Goal: Obtain resource: Obtain resource

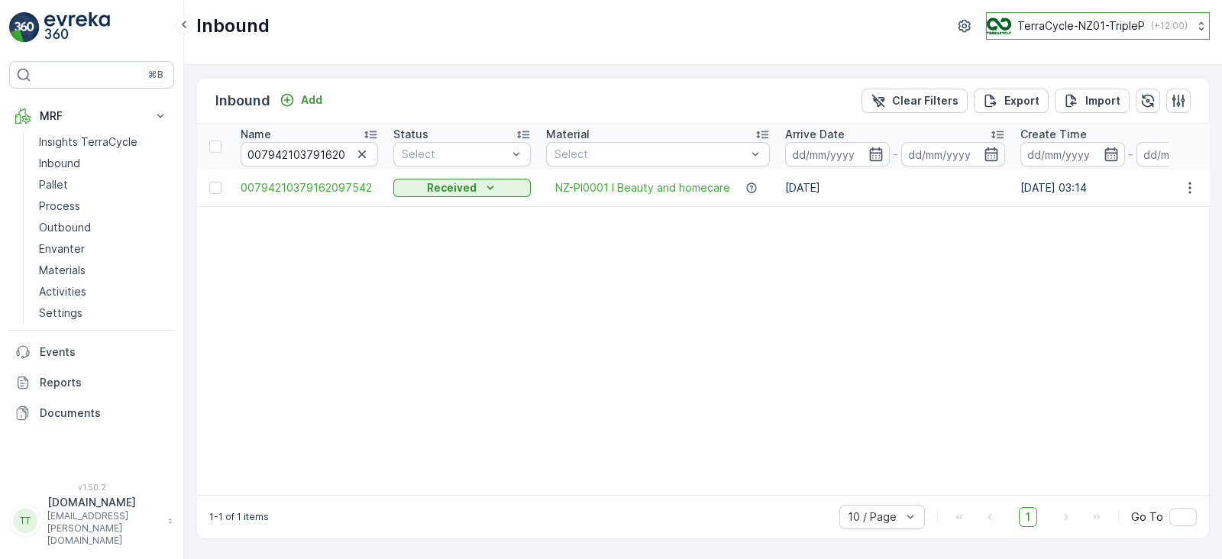
click at [1025, 34] on div "TerraCycle-NZ01-TripleP ( +12:00 )" at bounding box center [1086, 26] width 201 height 17
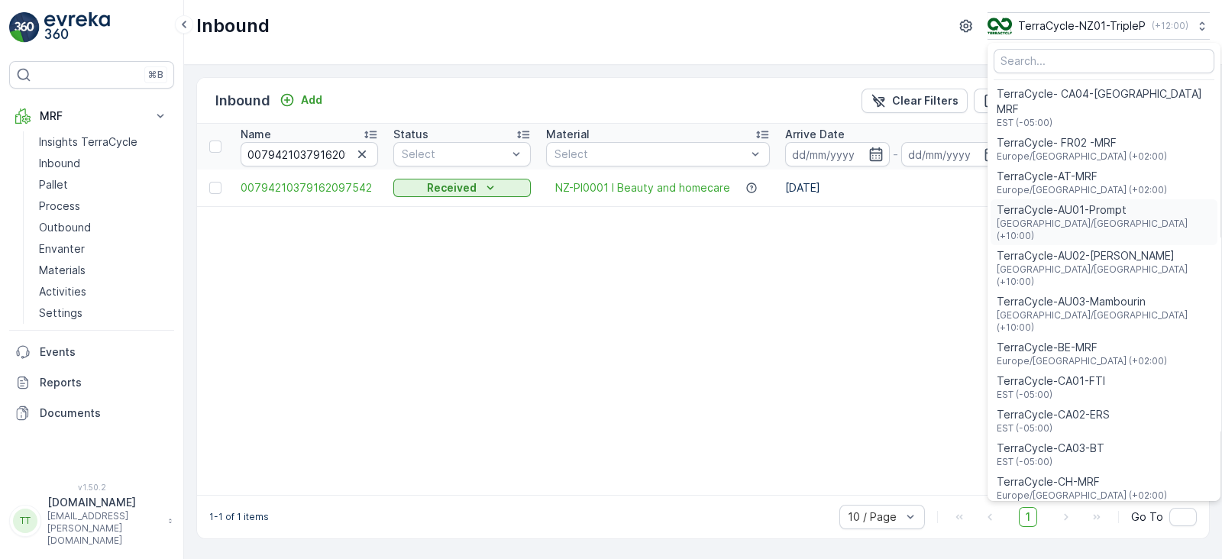
click at [1060, 202] on span "TerraCycle-AU01-Prompt" at bounding box center [1103, 209] width 215 height 15
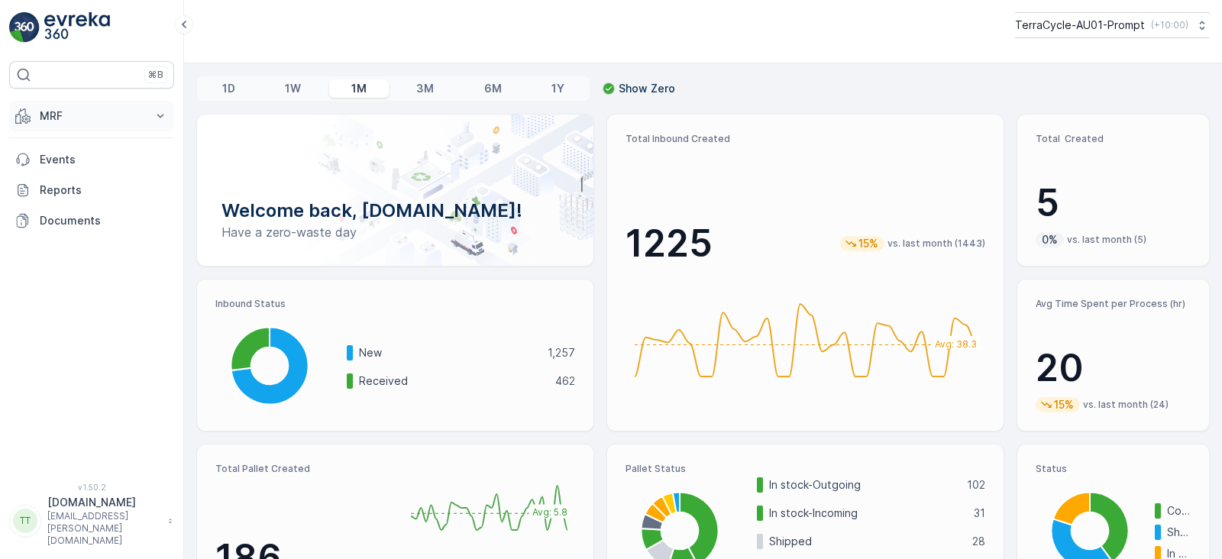
click at [134, 106] on button "MRF" at bounding box center [91, 116] width 165 height 31
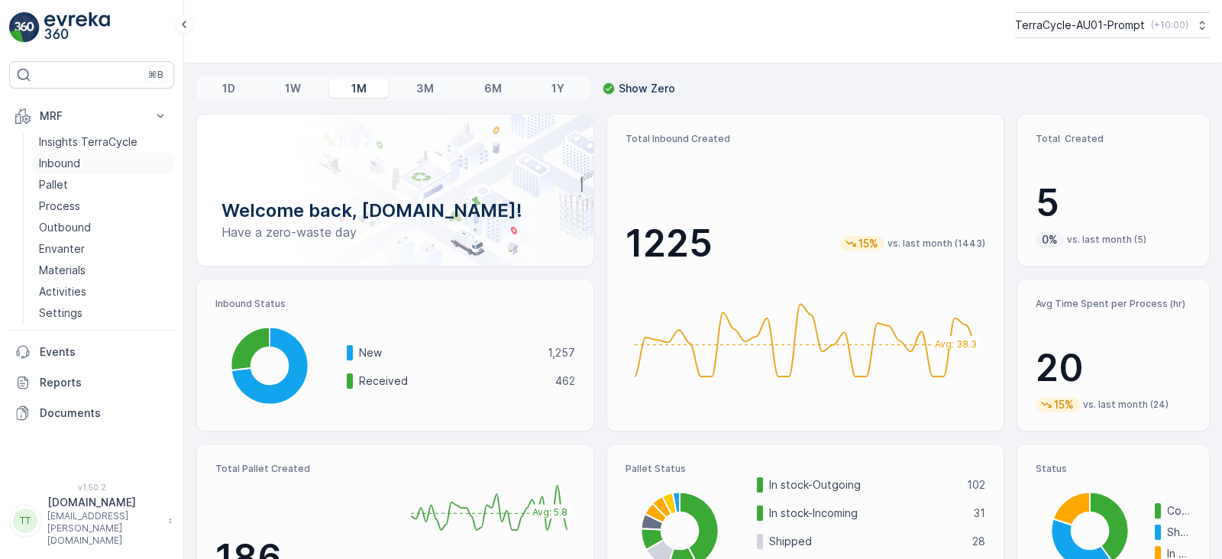
click at [89, 154] on link "Inbound" at bounding box center [103, 163] width 141 height 21
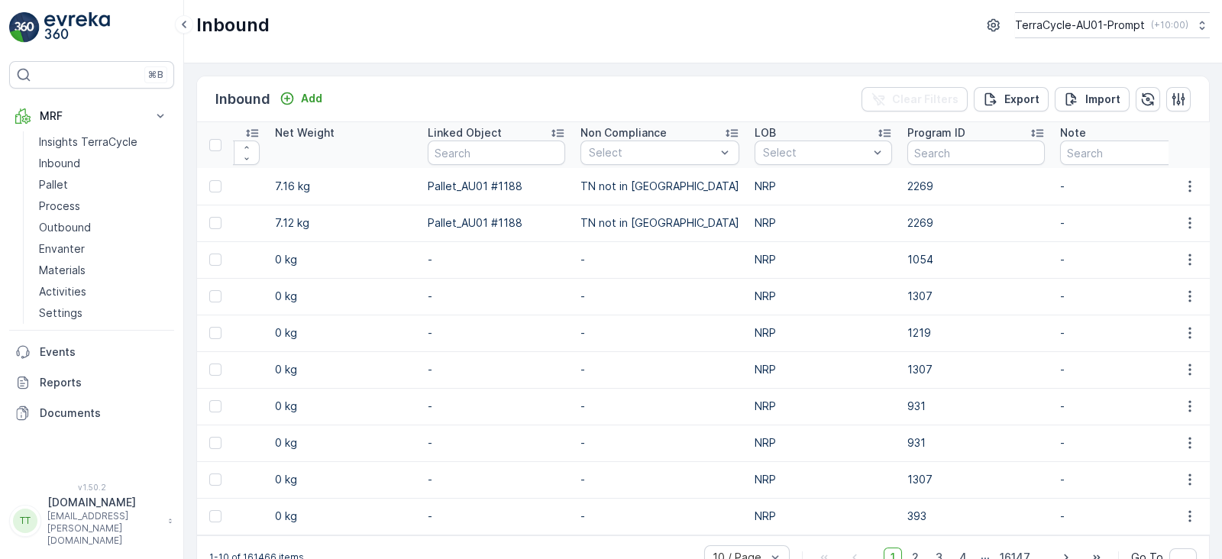
scroll to position [0, 1655]
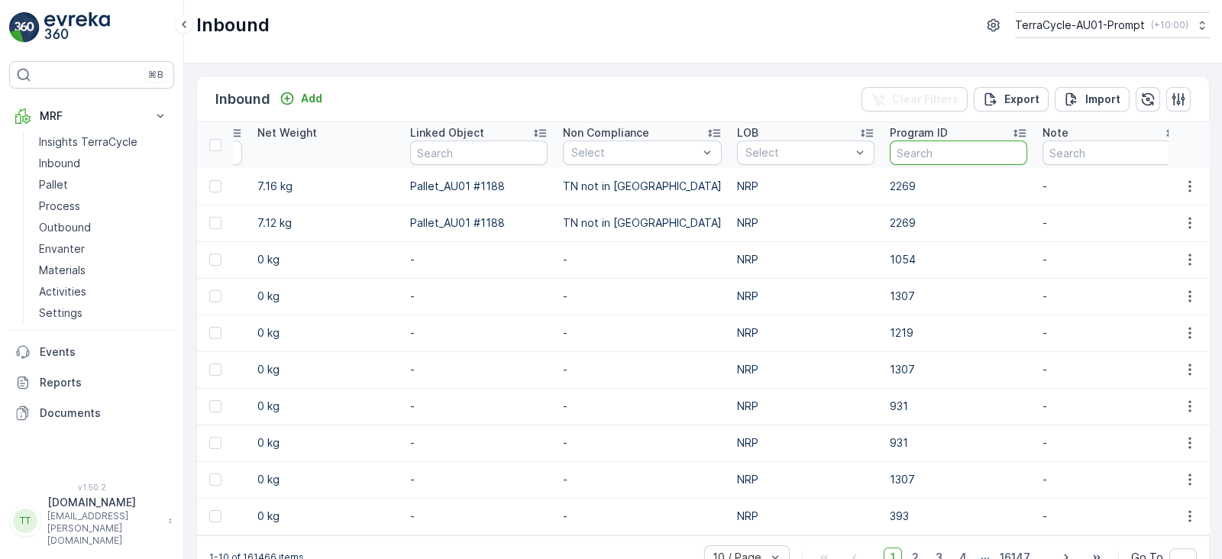
click at [890, 140] on input "text" at bounding box center [958, 152] width 137 height 24
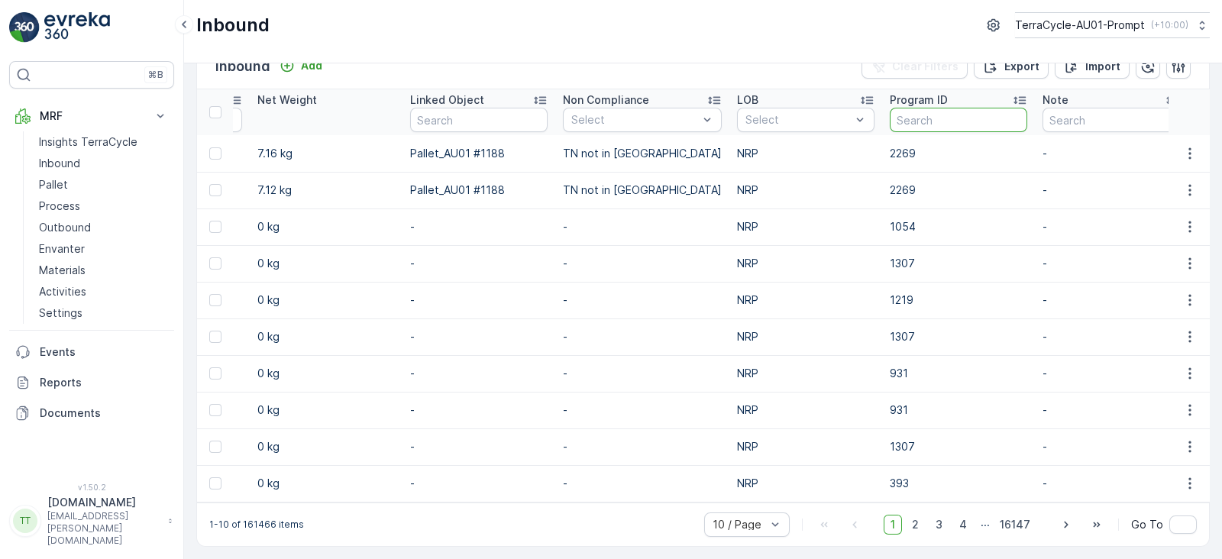
click at [905, 109] on input "text" at bounding box center [958, 120] width 137 height 24
type input "1723"
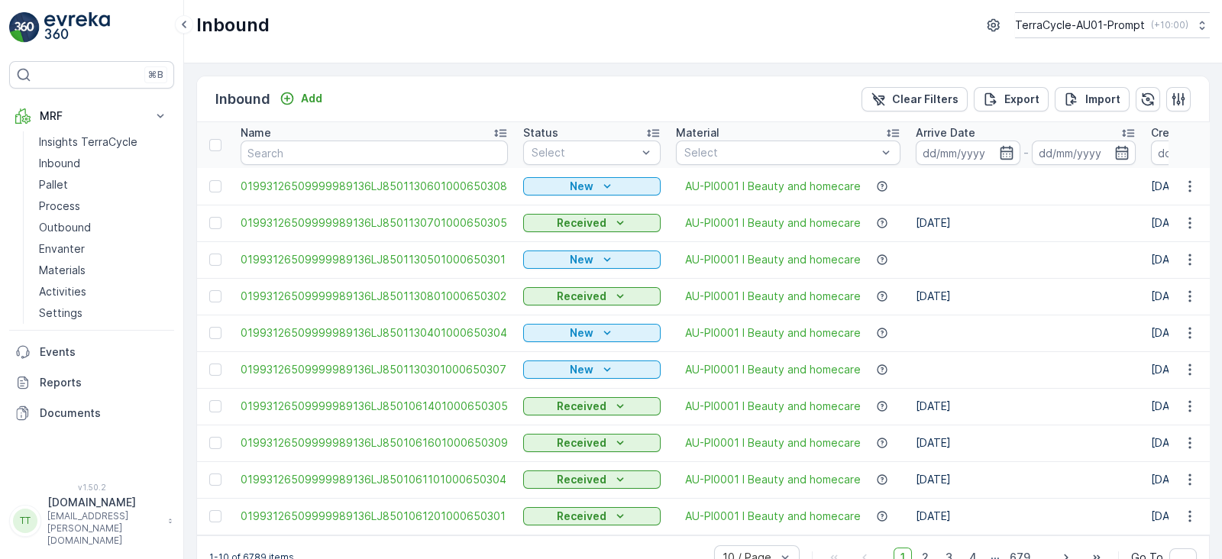
click at [1123, 130] on icon at bounding box center [1128, 134] width 12 height 8
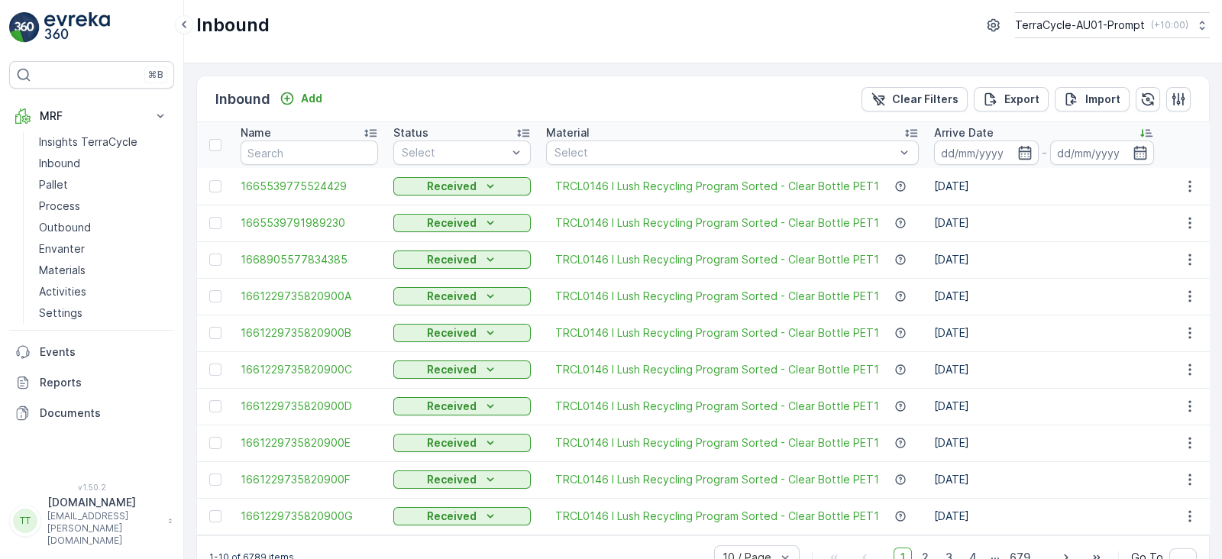
click at [1141, 133] on icon at bounding box center [1145, 132] width 15 height 15
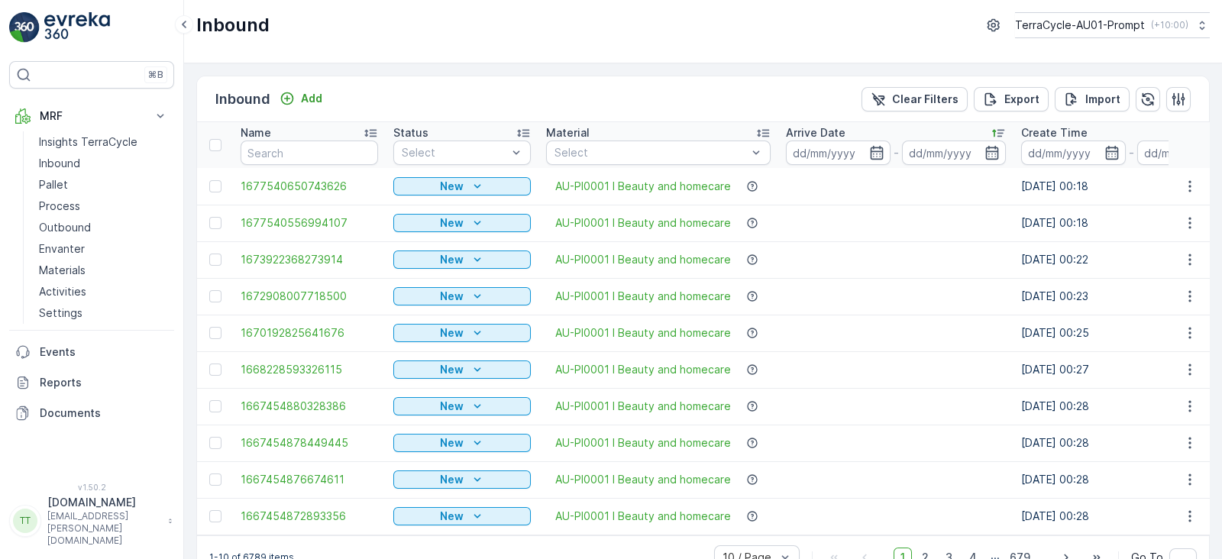
click at [1141, 133] on div "Create Time" at bounding box center [1131, 132] width 220 height 15
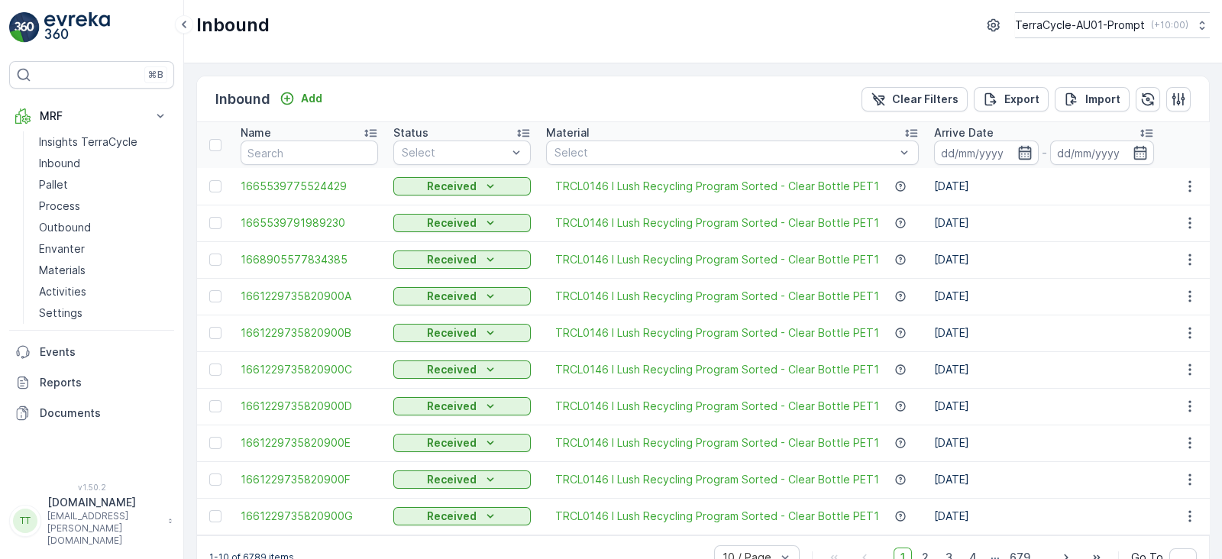
click at [1019, 147] on icon "button" at bounding box center [1024, 152] width 15 height 15
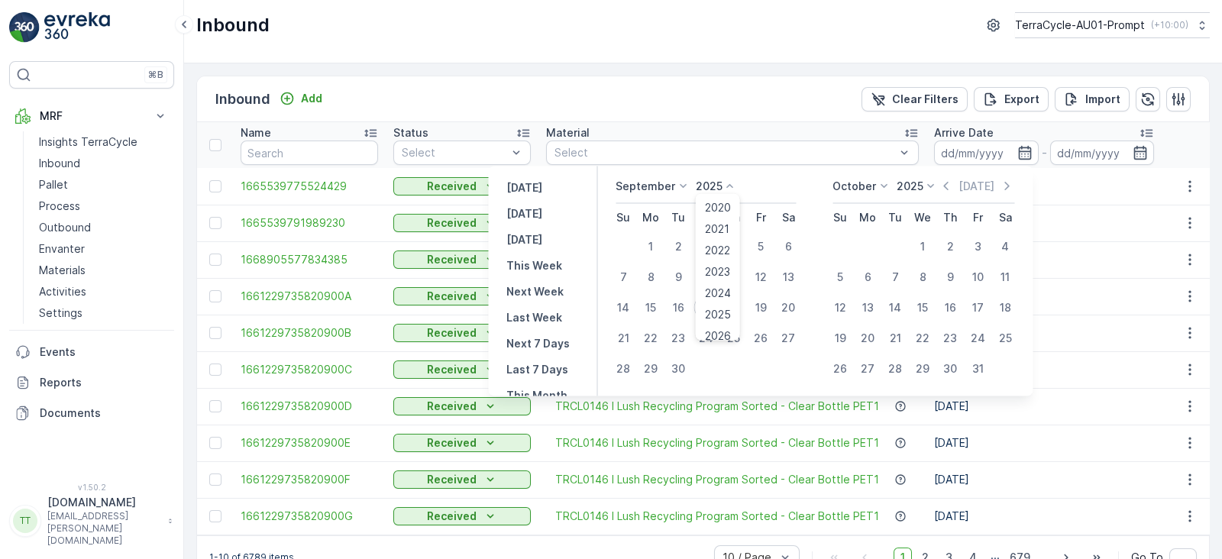
click at [713, 182] on p "2025" at bounding box center [709, 186] width 27 height 15
click at [722, 205] on span "2020" at bounding box center [718, 207] width 26 height 15
click at [663, 186] on p "September" at bounding box center [645, 186] width 60 height 15
click at [661, 211] on span "January" at bounding box center [644, 207] width 40 height 15
click at [711, 242] on div "1" at bounding box center [702, 246] width 24 height 24
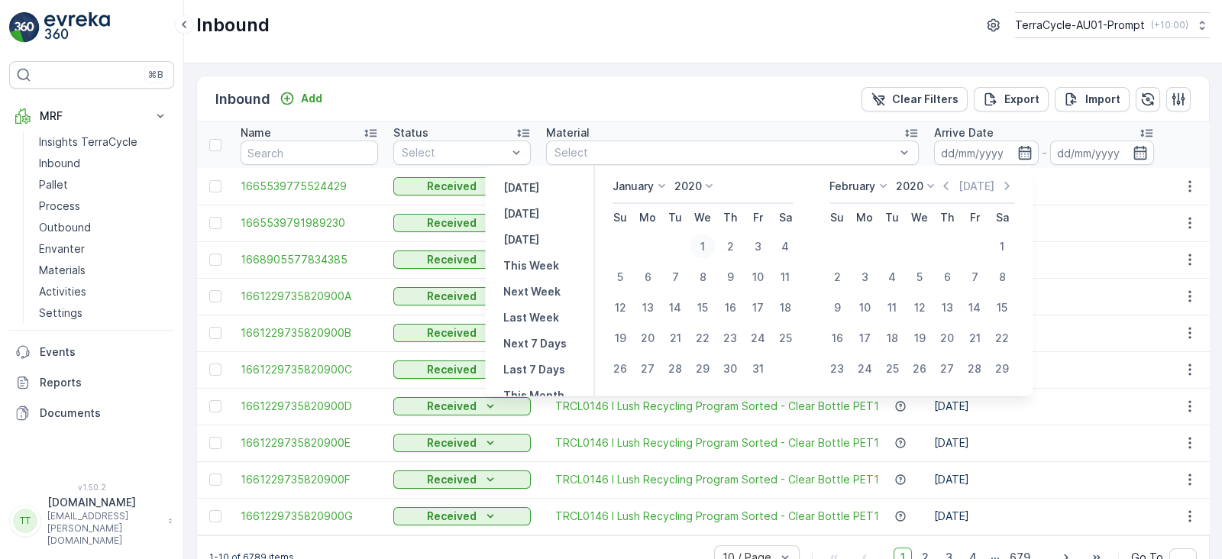
type input "01.01.2020"
click at [702, 245] on div "1" at bounding box center [702, 246] width 24 height 24
type input "01.01.2020"
click at [1080, 154] on input "01.01.2020" at bounding box center [1102, 152] width 105 height 24
click at [1135, 153] on icon "button" at bounding box center [1139, 152] width 15 height 15
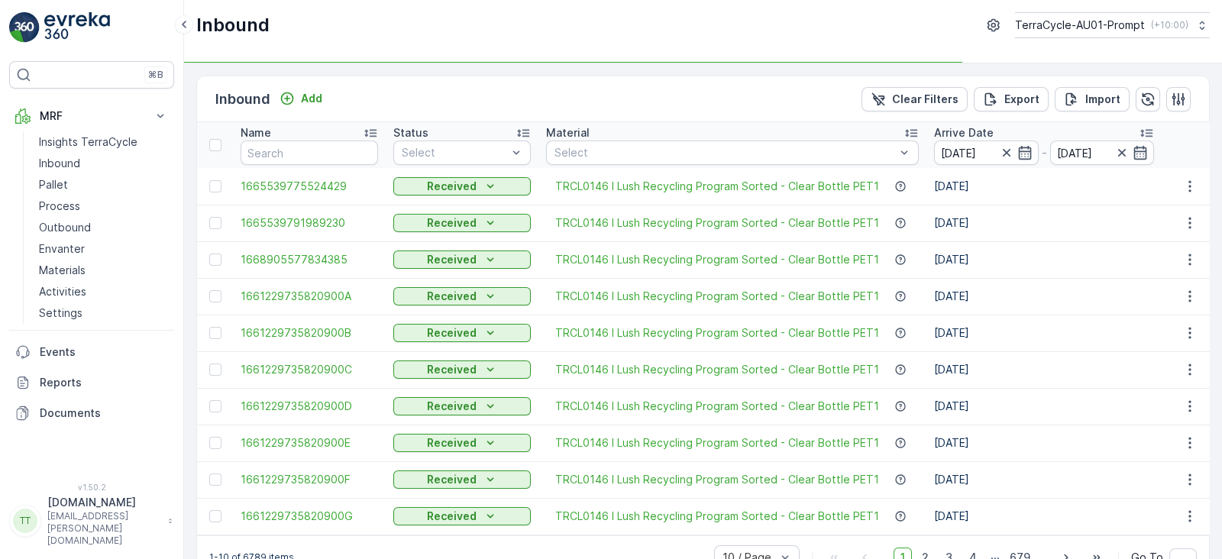
click at [916, 186] on td "TRCL0146 I Lush Recycling Program Sorted - Clear Bottle PET1" at bounding box center [732, 186] width 388 height 37
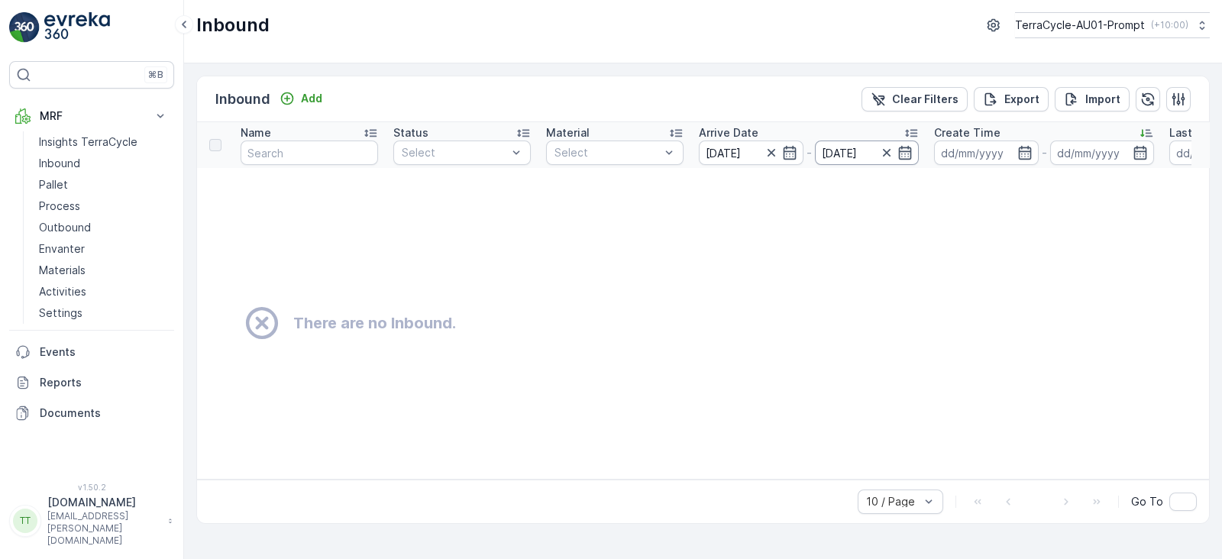
click at [849, 154] on input "01.01.2020" at bounding box center [867, 152] width 105 height 24
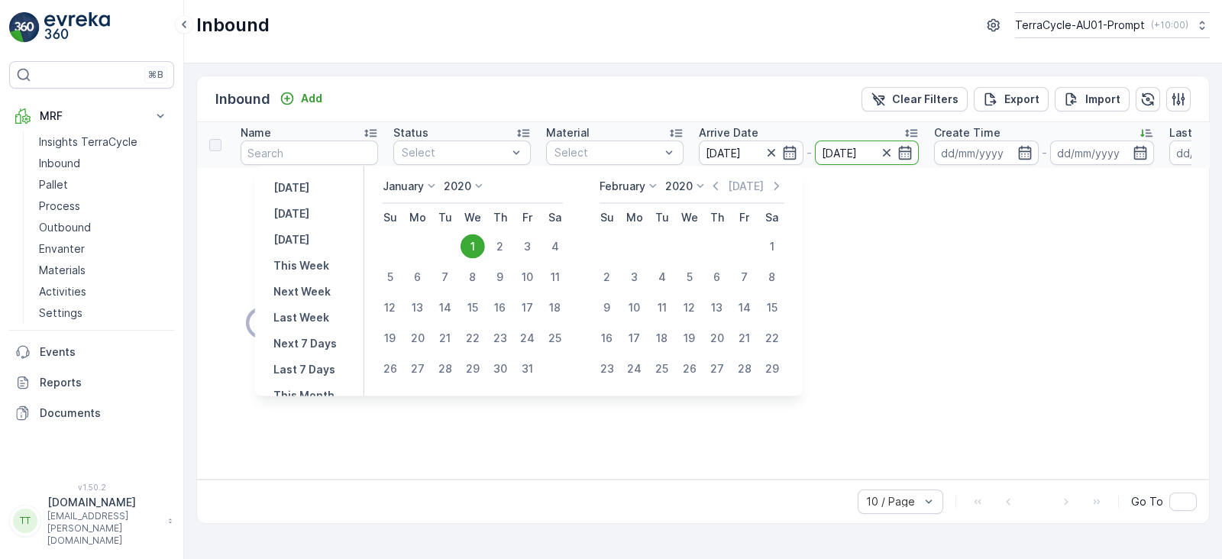
click at [654, 185] on icon at bounding box center [652, 186] width 15 height 15
click at [677, 182] on p "2020" at bounding box center [678, 186] width 27 height 15
click at [688, 217] on span "2025" at bounding box center [687, 220] width 26 height 15
click at [775, 185] on icon "button" at bounding box center [776, 186] width 15 height 15
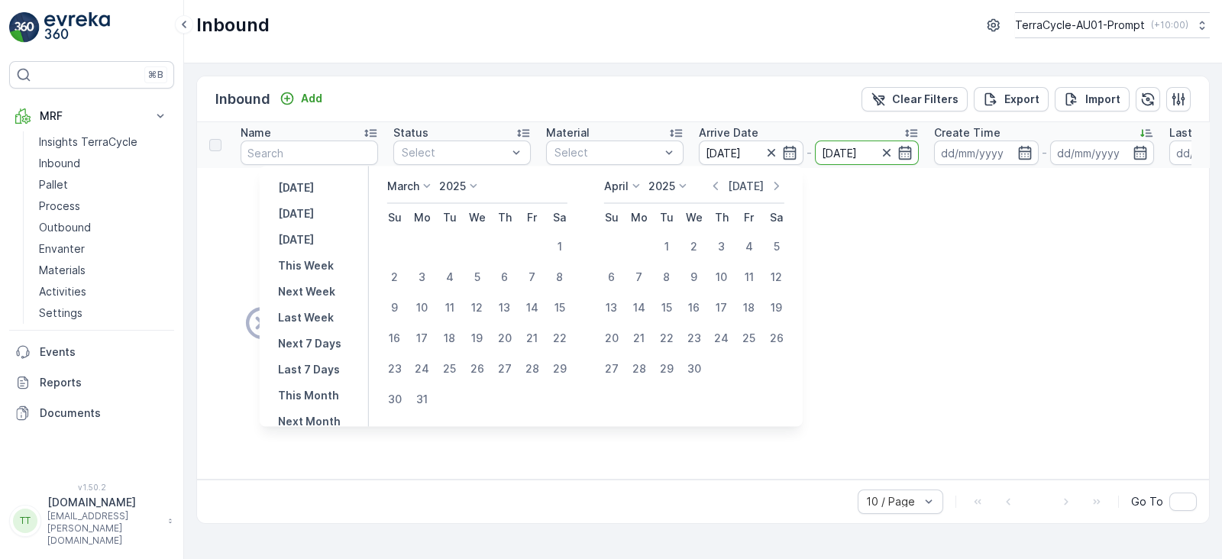
click at [749, 184] on p "Today" at bounding box center [746, 186] width 36 height 15
click at [476, 308] on div "17" at bounding box center [475, 307] width 24 height 24
type input "17.09.2025"
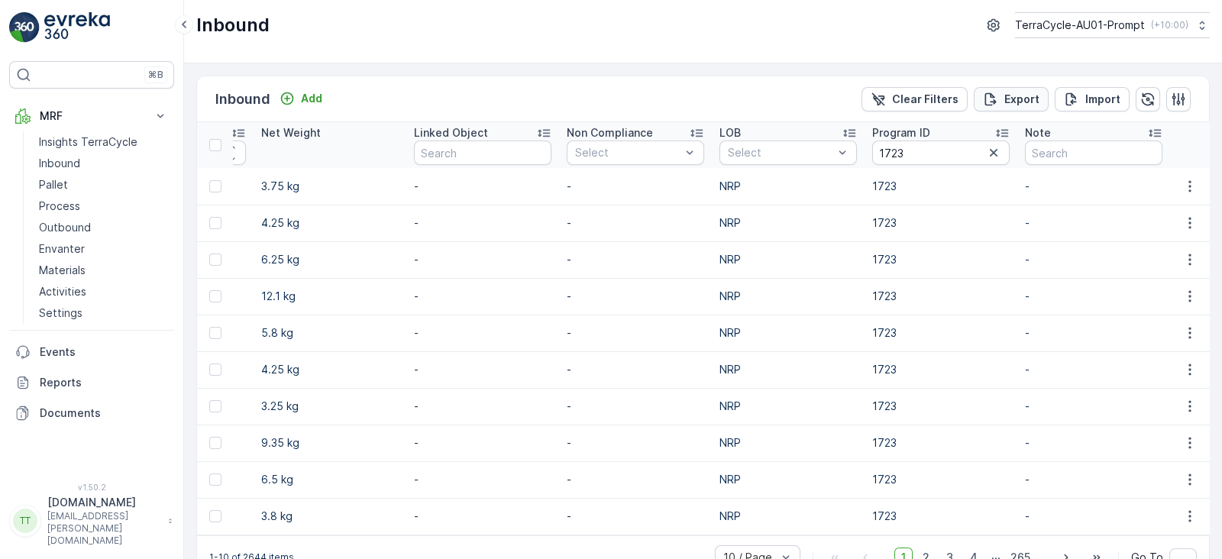
click at [1004, 92] on p "Export" at bounding box center [1021, 99] width 35 height 15
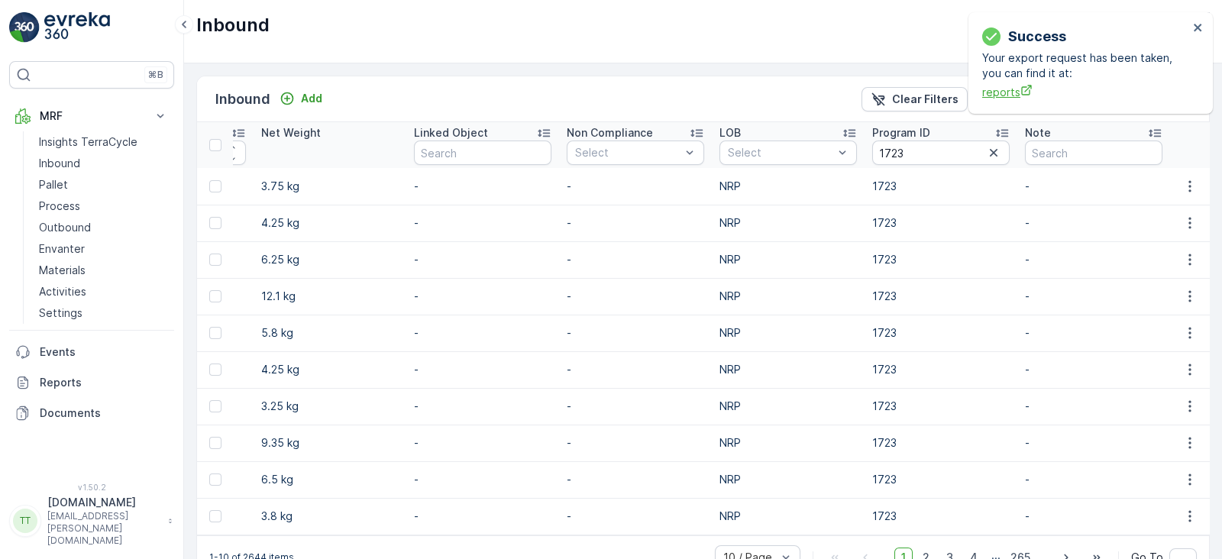
click at [997, 87] on span "reports" at bounding box center [1085, 92] width 206 height 16
click at [57, 379] on p "Reports" at bounding box center [104, 382] width 128 height 15
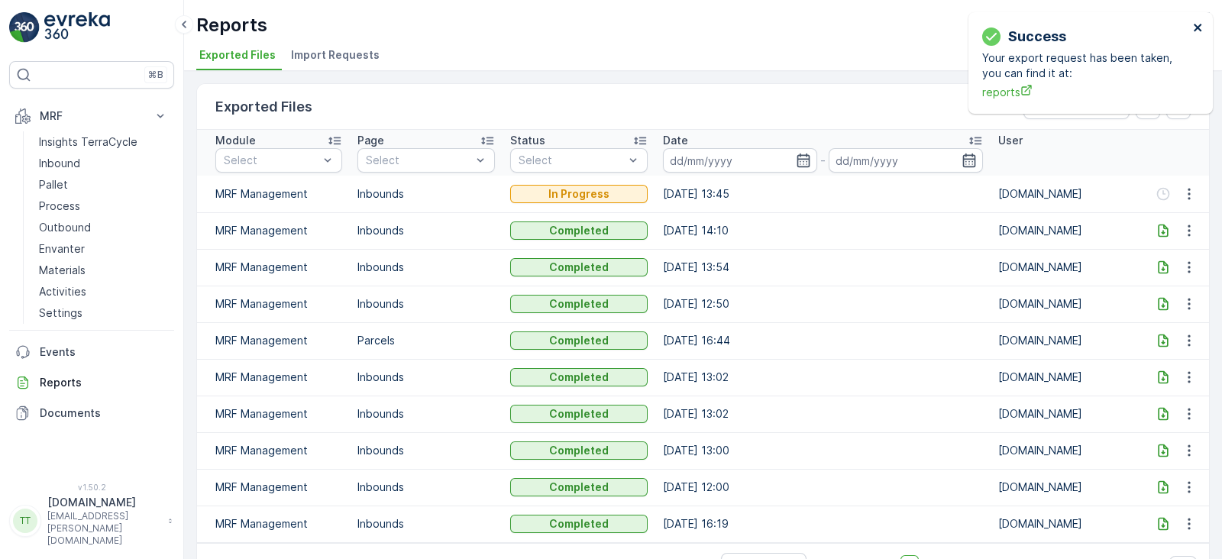
click at [1198, 24] on icon "close" at bounding box center [1198, 27] width 11 height 12
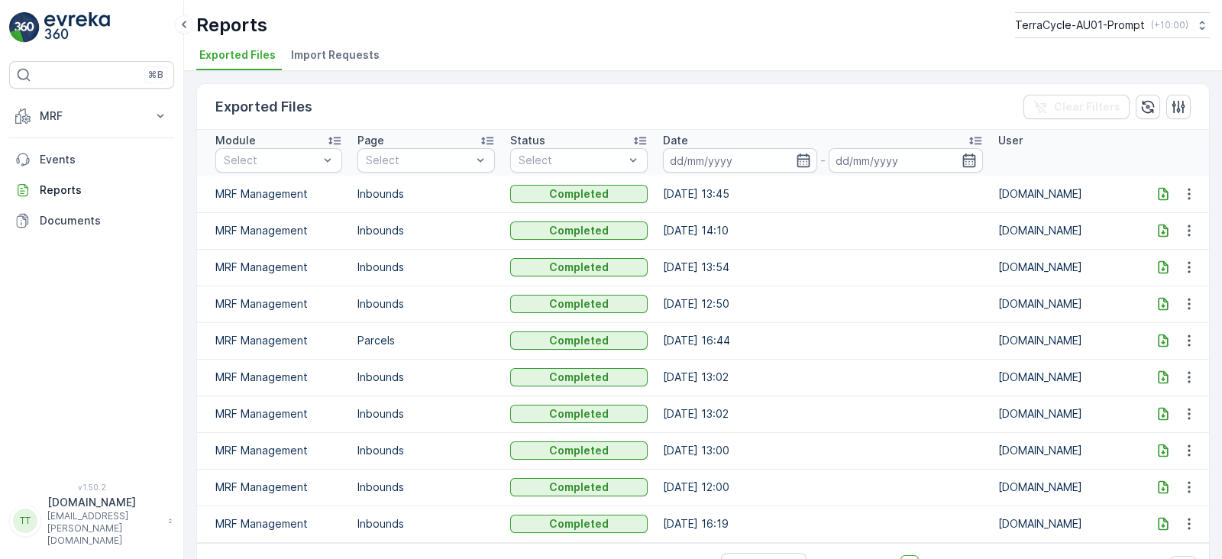
click at [1155, 191] on icon at bounding box center [1162, 193] width 15 height 15
click at [66, 113] on p "MRF" at bounding box center [92, 115] width 104 height 15
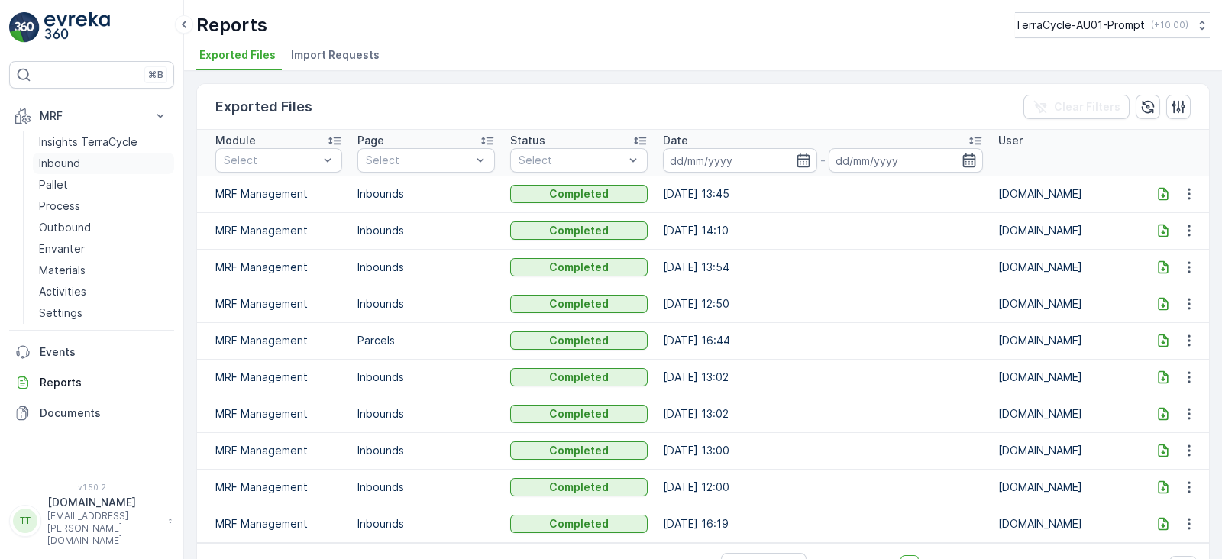
click at [59, 162] on p "Inbound" at bounding box center [59, 163] width 41 height 15
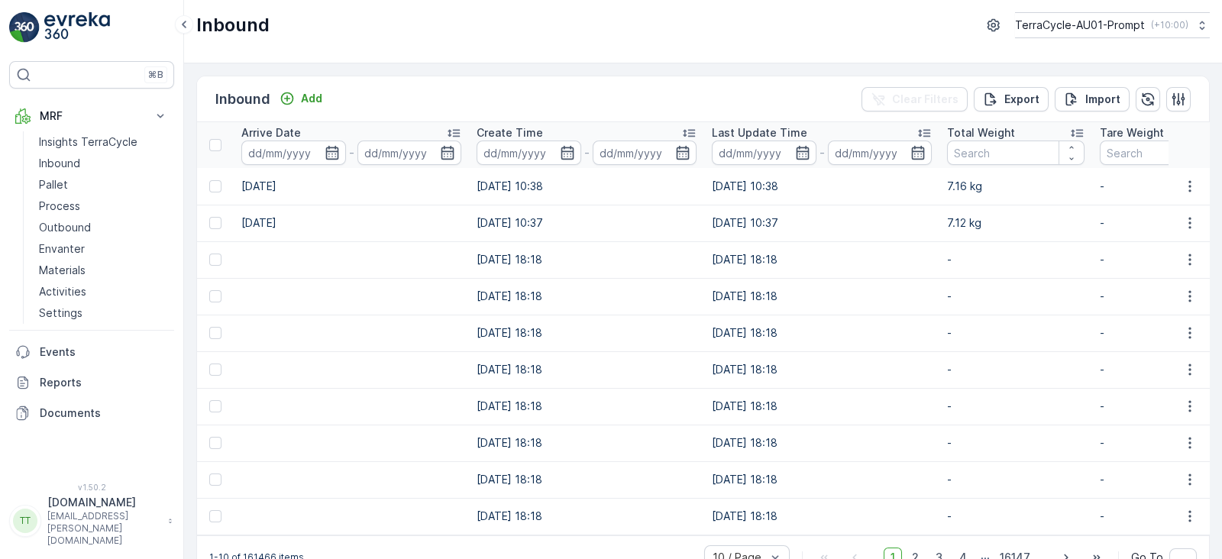
scroll to position [0, 1655]
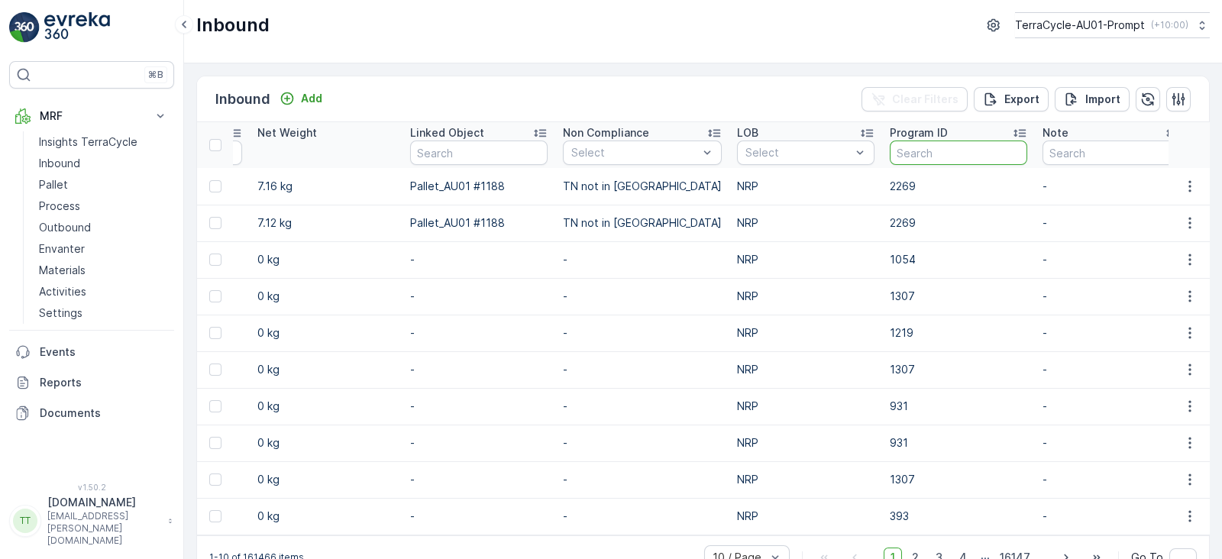
click at [926, 150] on input "text" at bounding box center [958, 152] width 137 height 24
type input "1713"
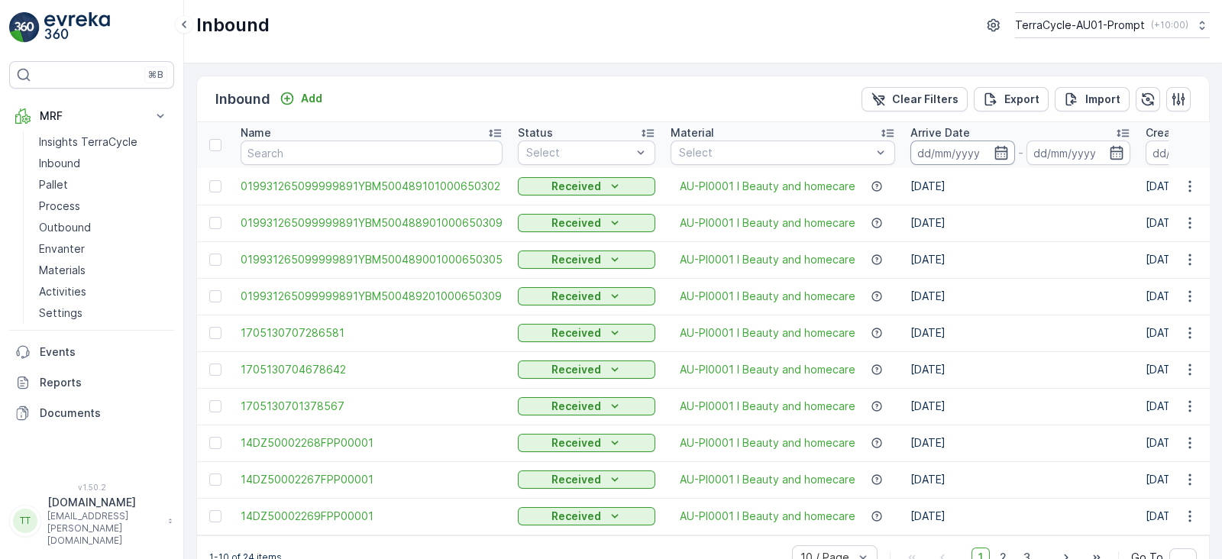
click at [973, 151] on input at bounding box center [962, 152] width 105 height 24
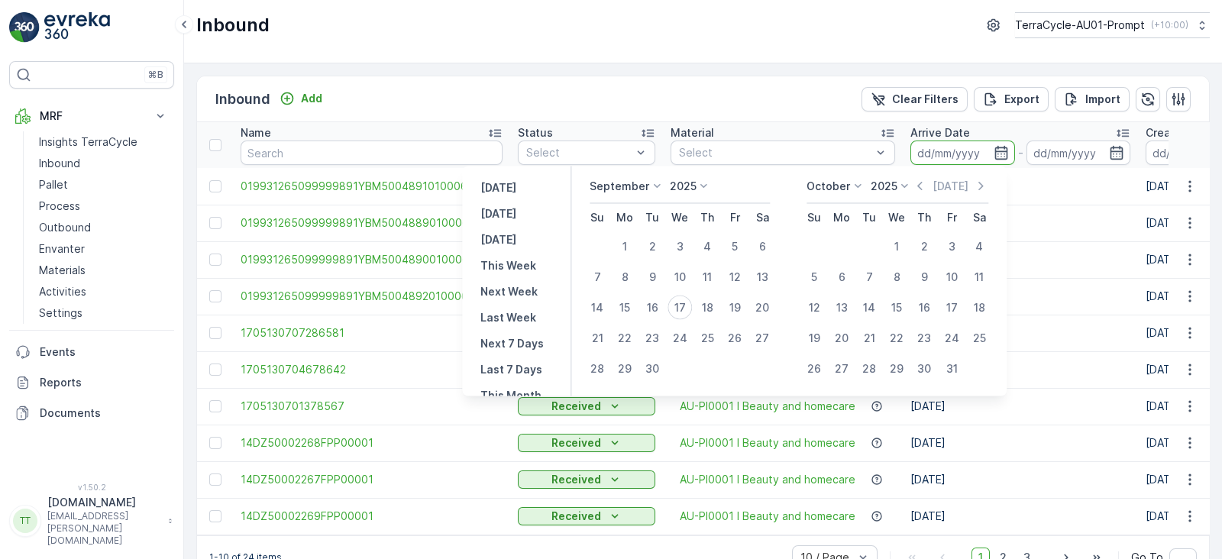
click at [673, 179] on p "2025" at bounding box center [683, 186] width 27 height 15
click at [692, 246] on span "2022" at bounding box center [691, 250] width 25 height 15
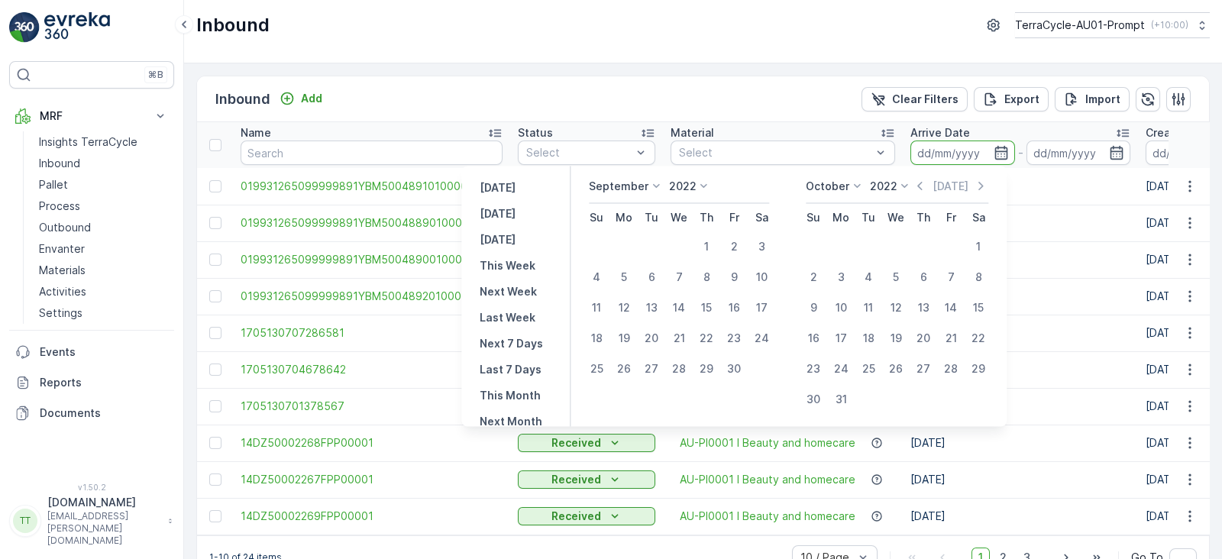
click at [634, 188] on p "September" at bounding box center [619, 186] width 60 height 15
click at [628, 211] on span "January" at bounding box center [618, 207] width 40 height 15
click at [758, 241] on div "1" at bounding box center [759, 246] width 24 height 24
type input "01.01.2022"
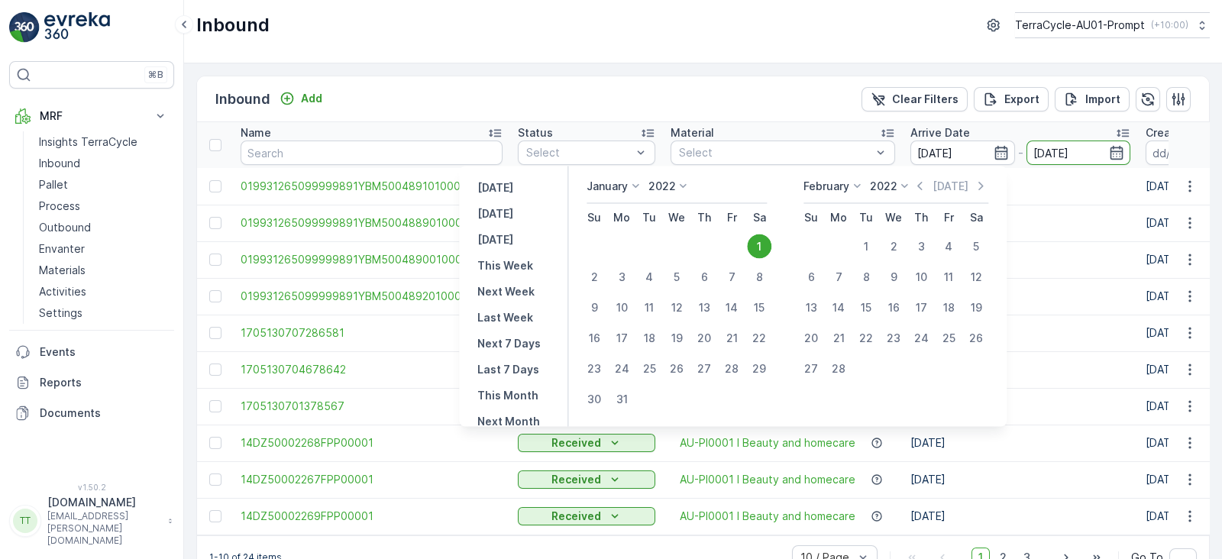
click at [1050, 157] on input "01.01.2022" at bounding box center [1078, 152] width 105 height 24
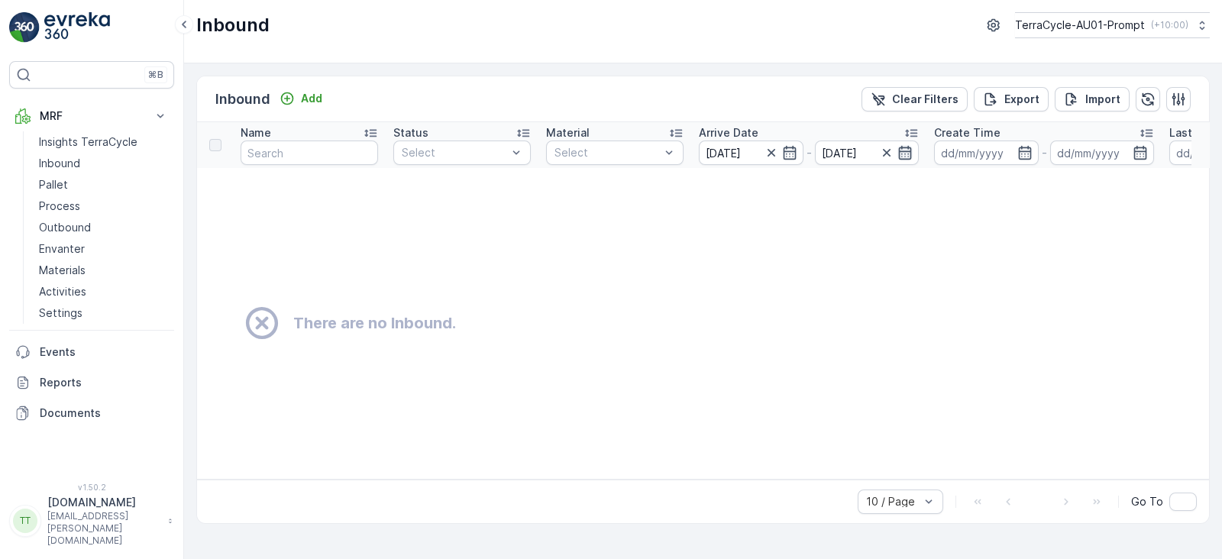
click at [905, 158] on icon "button" at bounding box center [905, 153] width 13 height 14
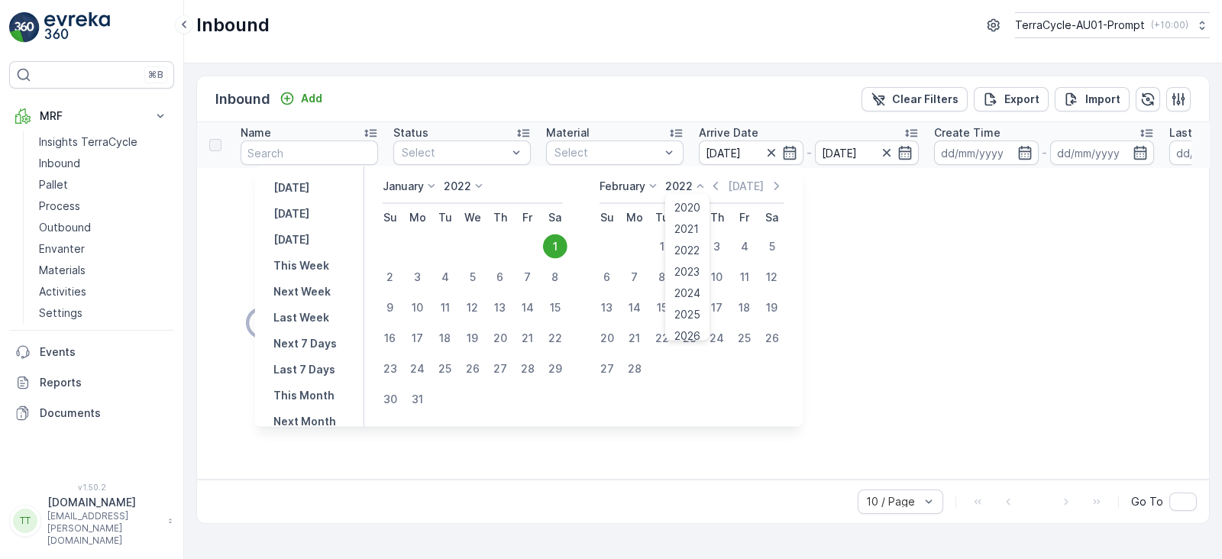
click at [684, 188] on p "2022" at bounding box center [678, 186] width 27 height 15
click at [692, 312] on span "2025" at bounding box center [687, 314] width 26 height 15
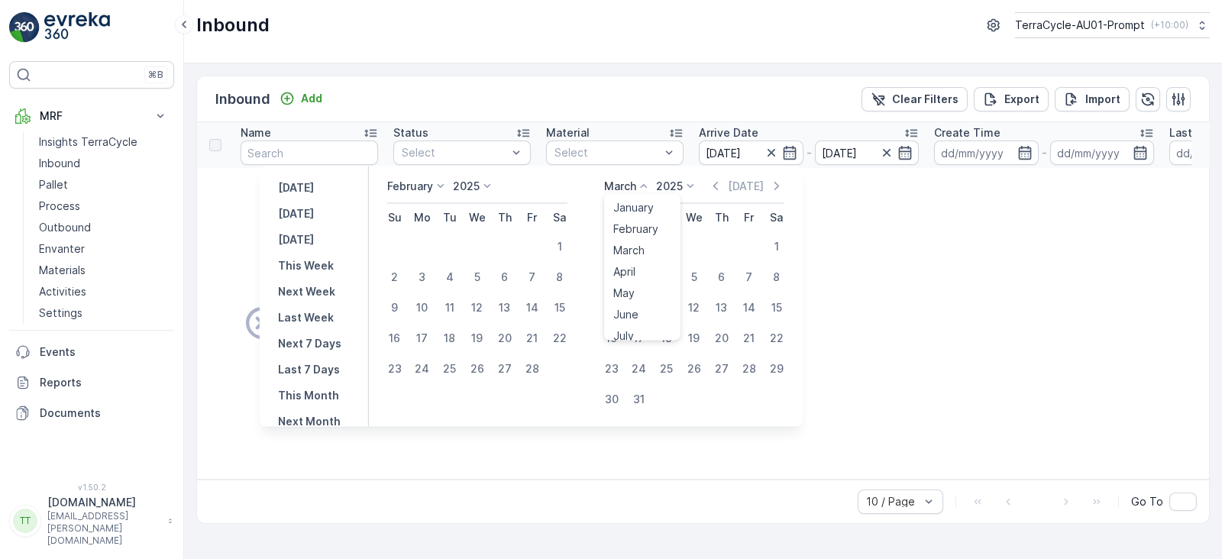
click at [634, 185] on p "March" at bounding box center [620, 186] width 32 height 15
click at [641, 258] on span "September" at bounding box center [642, 263] width 58 height 15
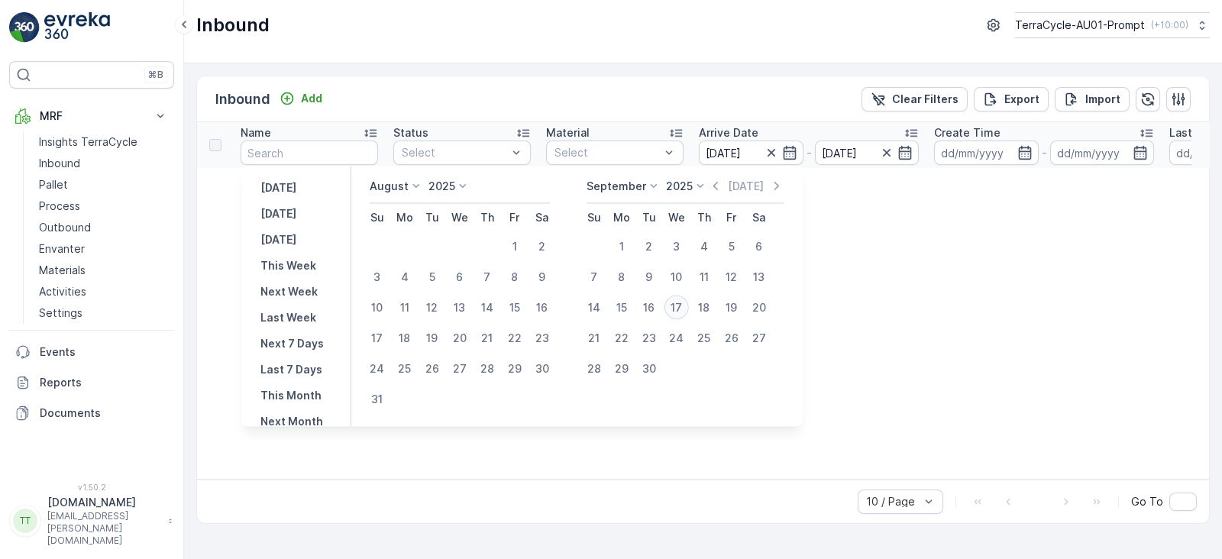
click at [676, 307] on div "17" at bounding box center [676, 307] width 24 height 24
type input "17.09.2025"
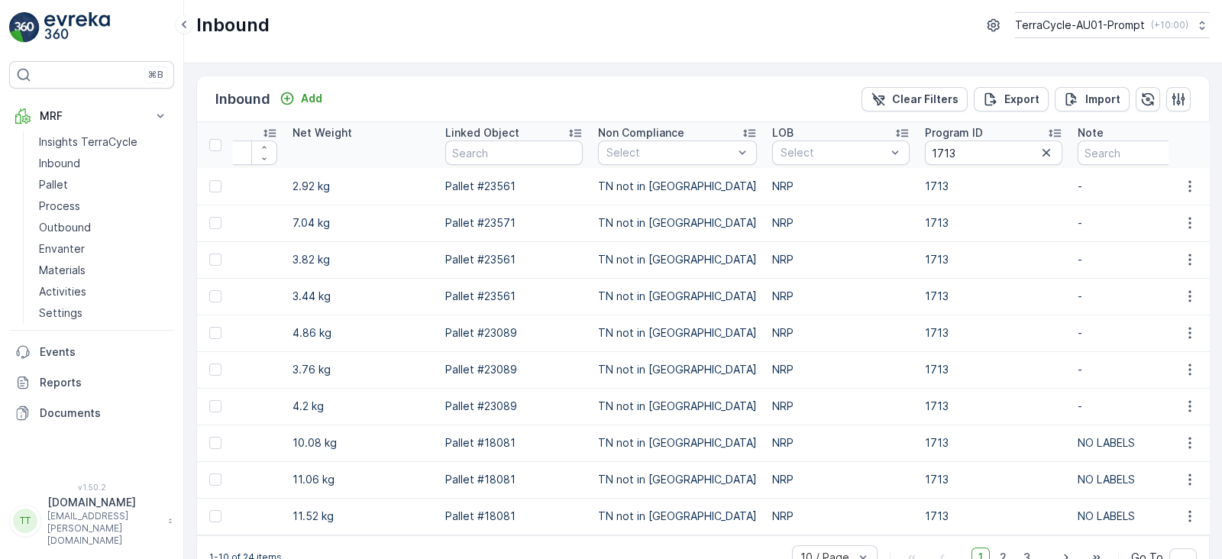
scroll to position [0, 1658]
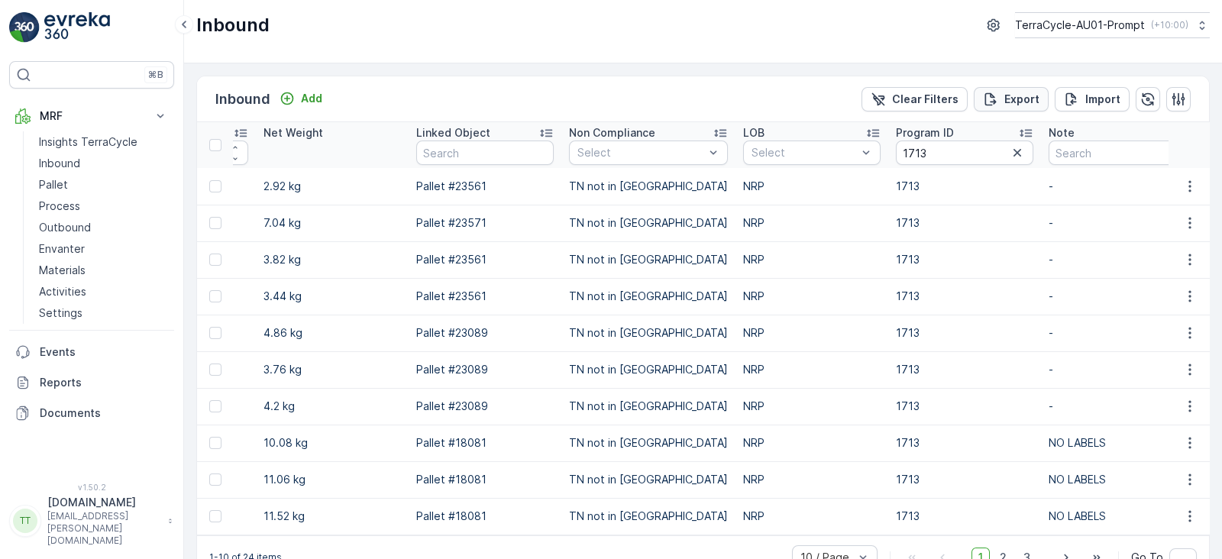
click at [1013, 102] on p "Export" at bounding box center [1021, 99] width 35 height 15
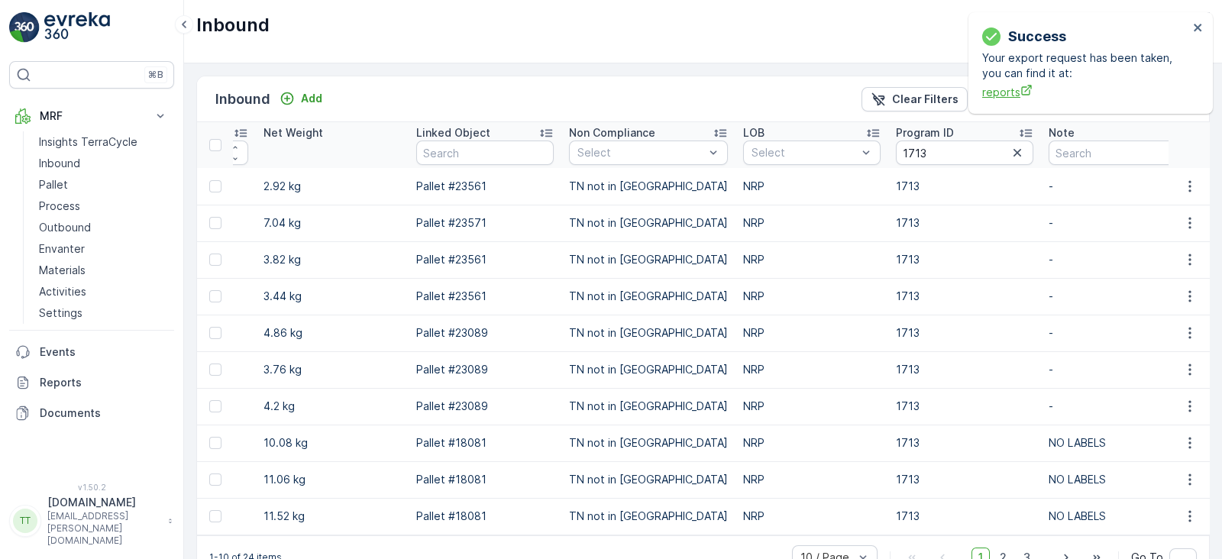
click at [997, 89] on span "reports" at bounding box center [1085, 92] width 206 height 16
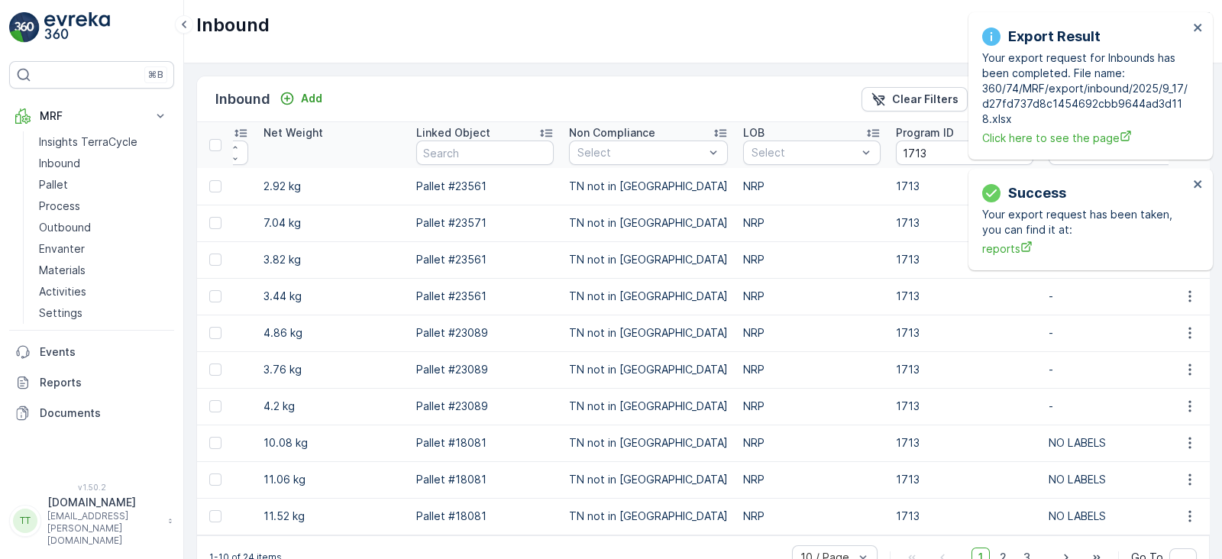
click at [1191, 26] on div "Export Result Your export request for Inbounds has been completed. File name: 3…" at bounding box center [1084, 85] width 215 height 129
click at [1197, 28] on icon "close" at bounding box center [1198, 27] width 11 height 12
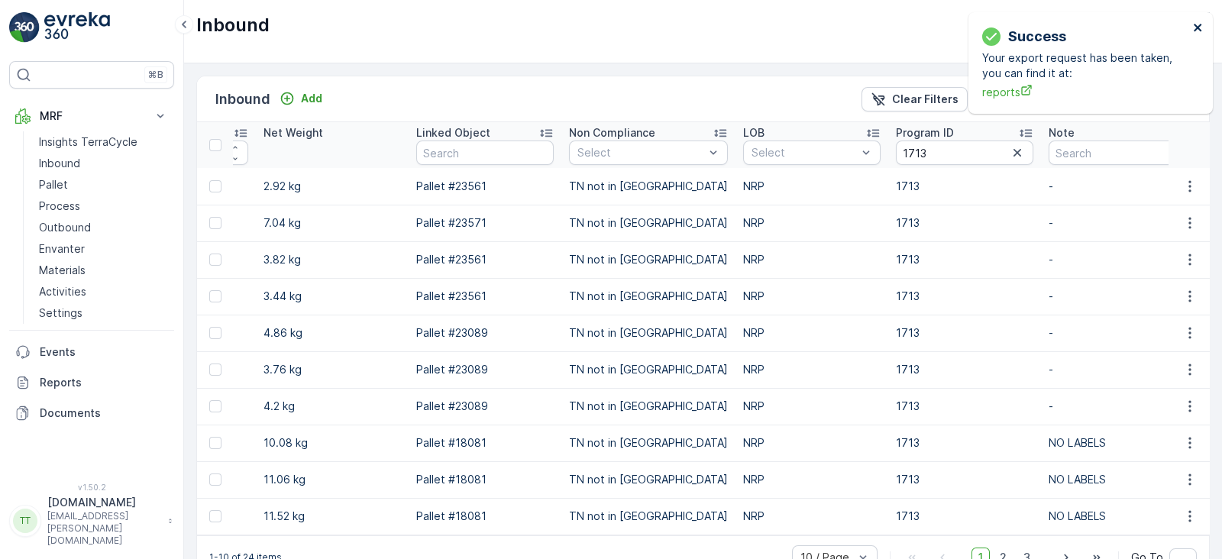
click at [1197, 24] on icon "close" at bounding box center [1198, 27] width 11 height 12
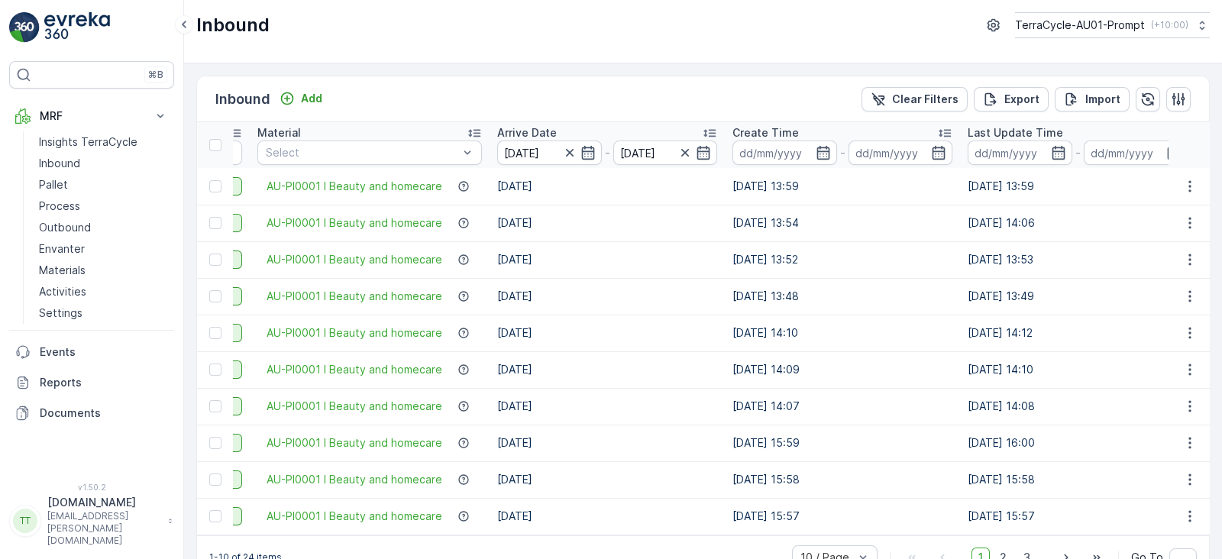
scroll to position [0, 0]
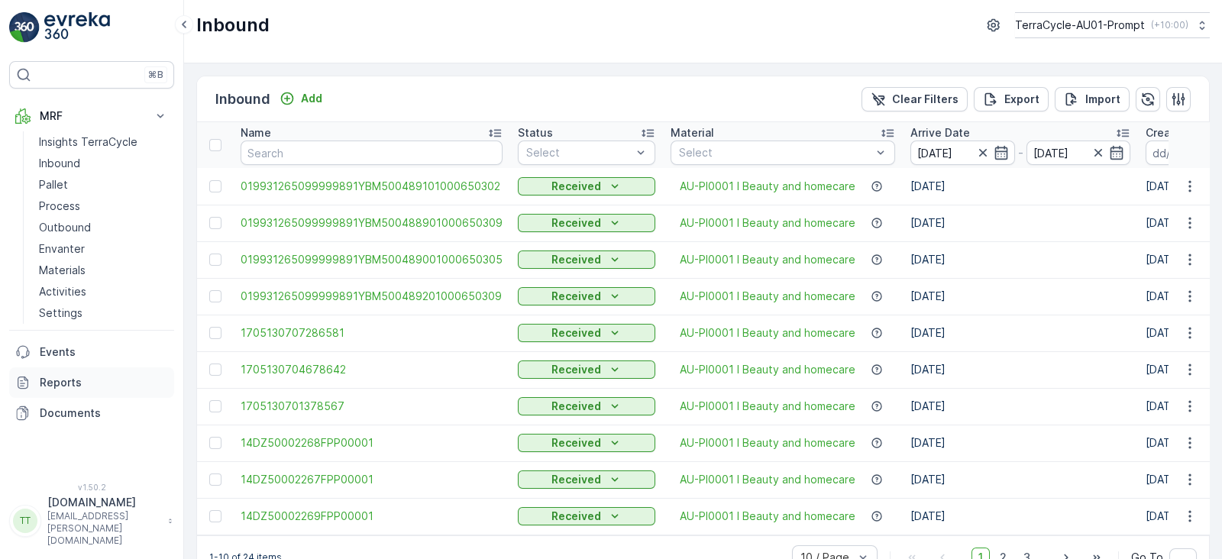
click at [60, 379] on p "Reports" at bounding box center [104, 382] width 128 height 15
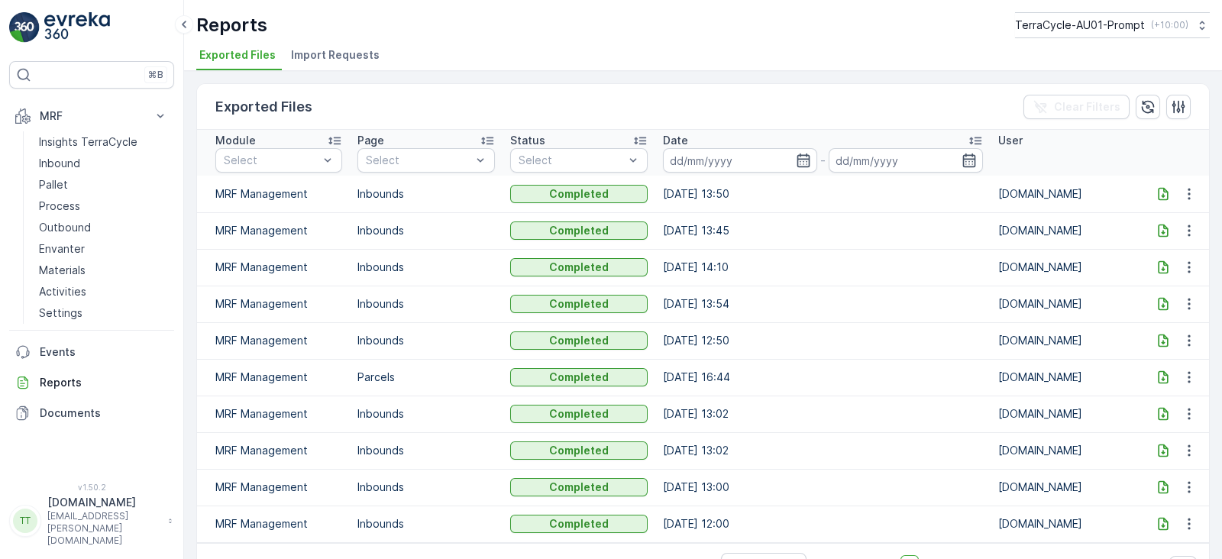
click at [1161, 189] on icon at bounding box center [1162, 193] width 10 height 13
click at [1111, 35] on button "TerraCycle-AU01-Prompt ( +10:00 )" at bounding box center [1111, 25] width 196 height 26
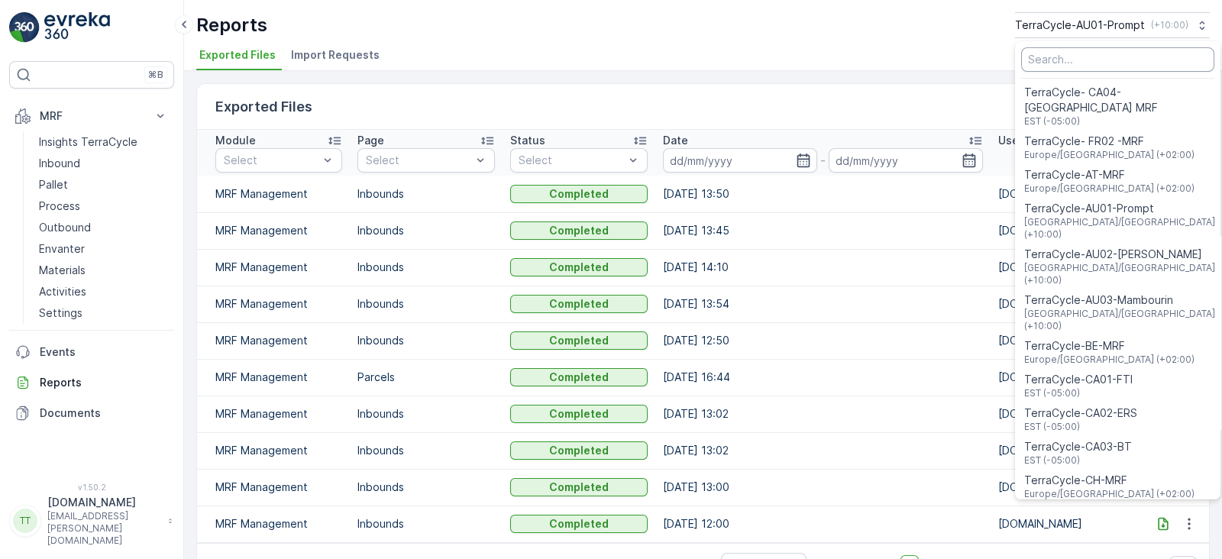
click at [1097, 63] on input "Menu" at bounding box center [1117, 59] width 193 height 24
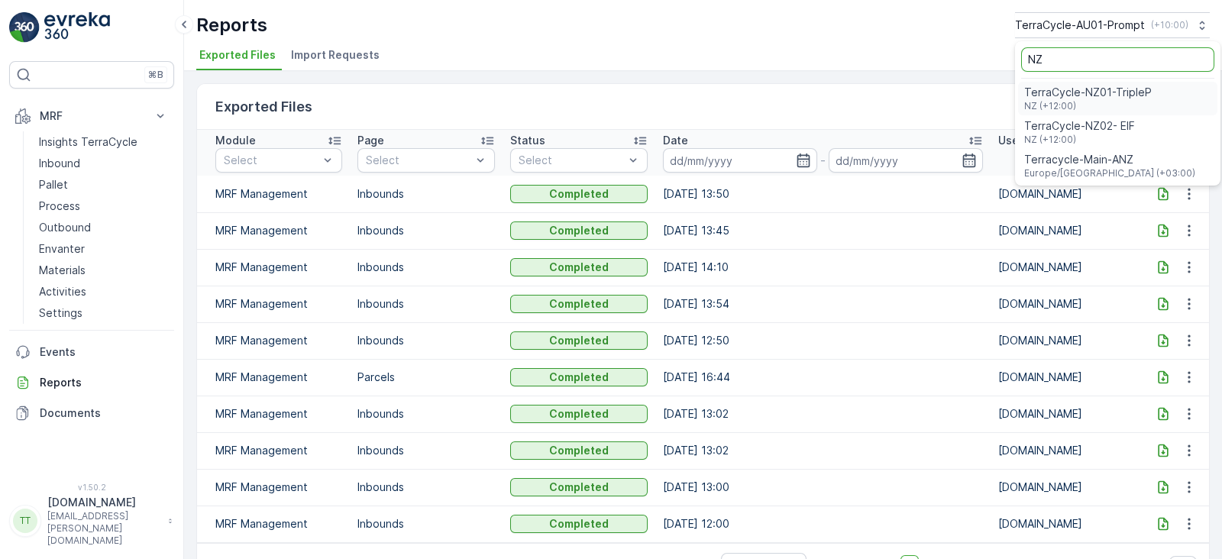
type input "NZ"
click at [1111, 105] on span "NZ (+12:00)" at bounding box center [1088, 106] width 128 height 12
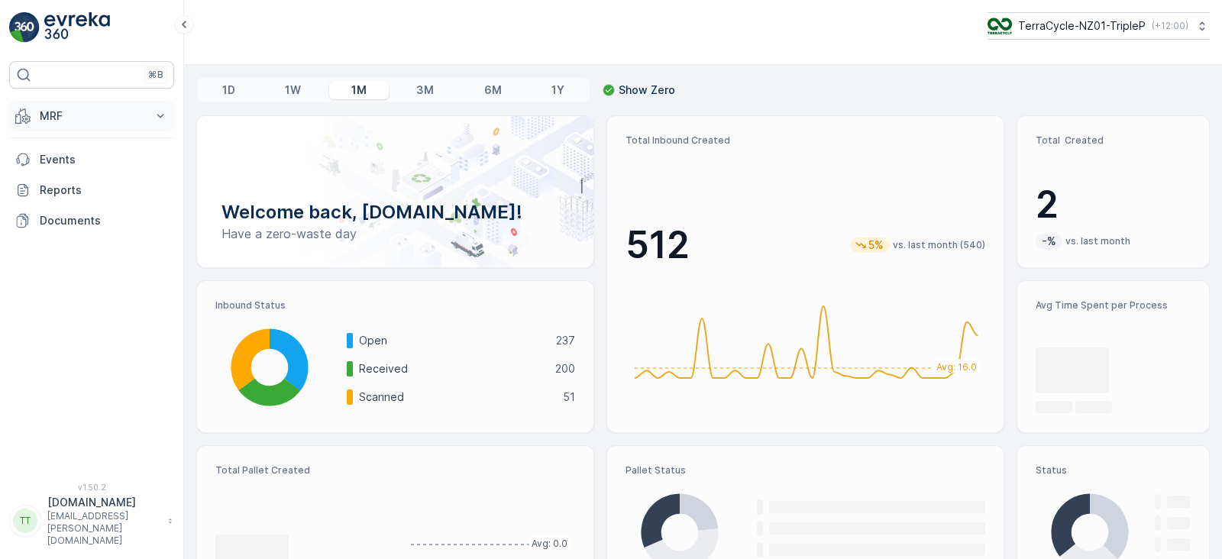
click at [114, 124] on button "MRF" at bounding box center [91, 116] width 165 height 31
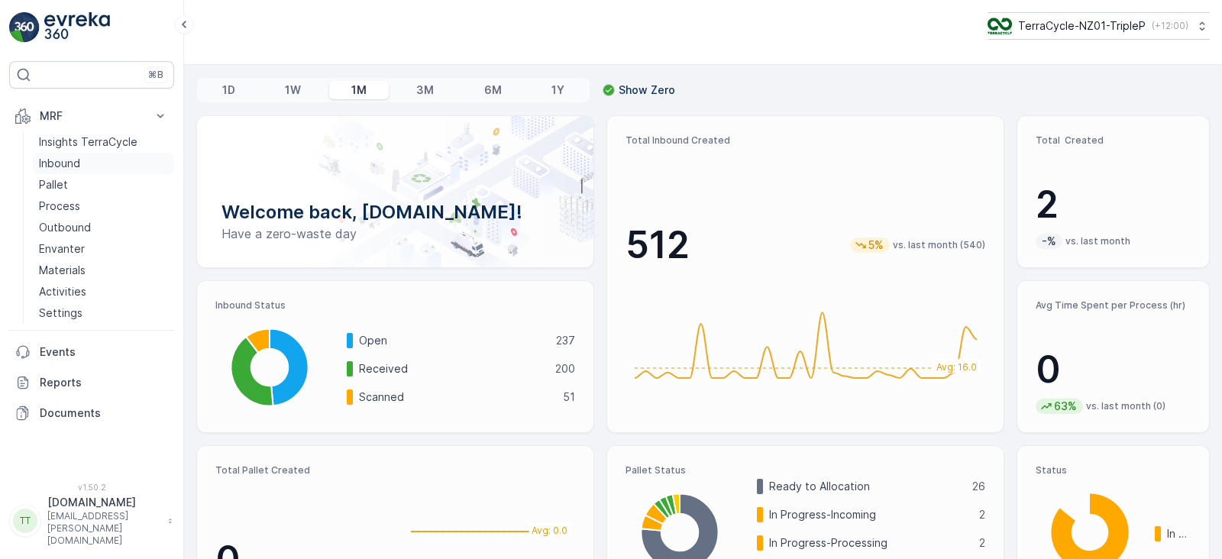
click at [65, 160] on p "Inbound" at bounding box center [59, 163] width 41 height 15
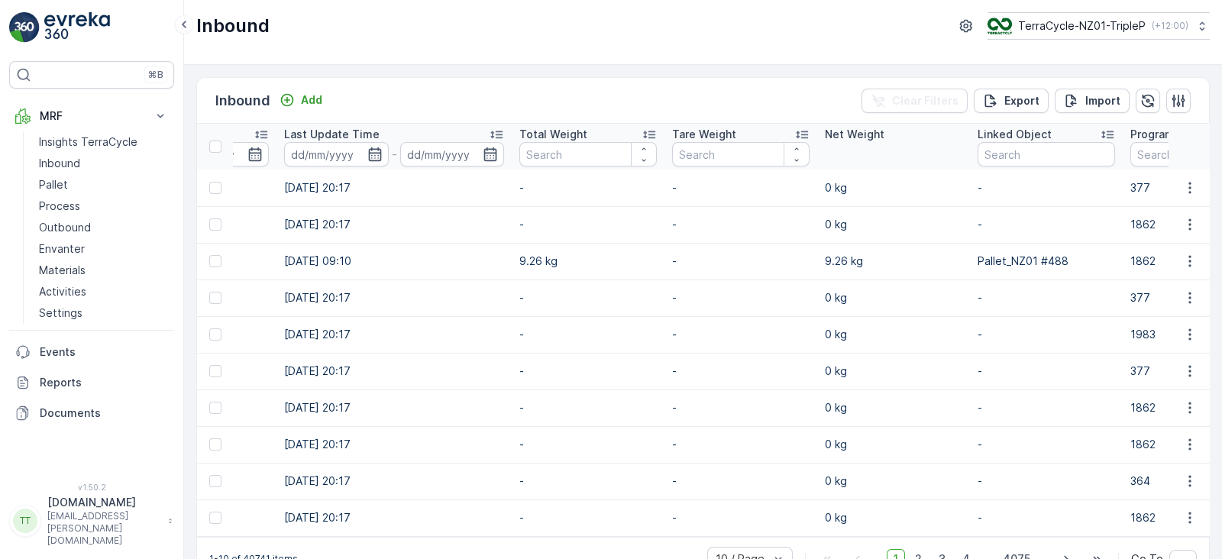
scroll to position [0, 1526]
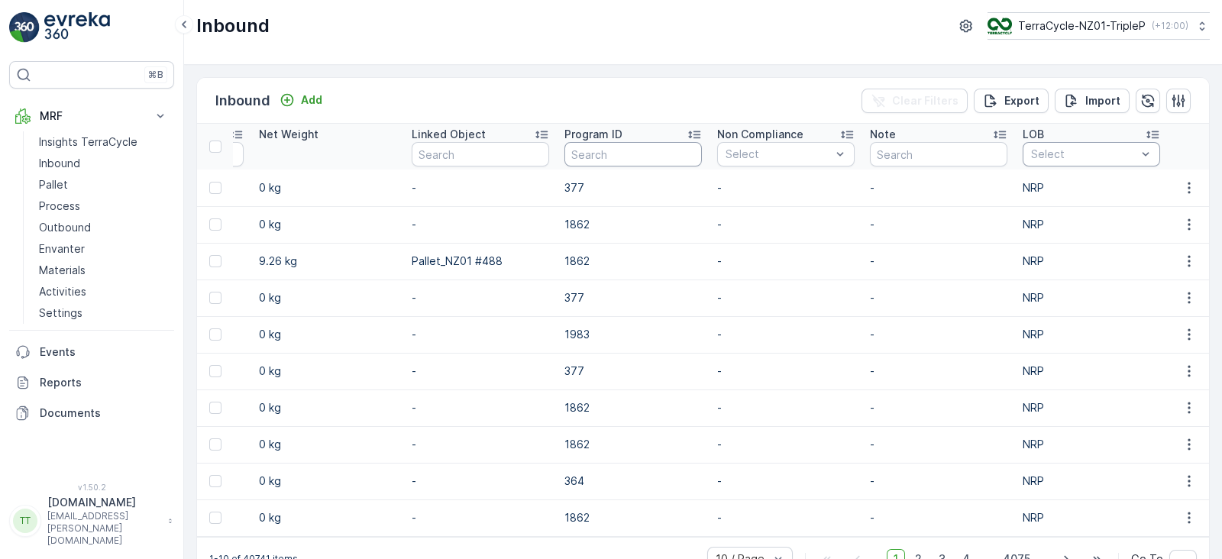
click at [642, 147] on input "text" at bounding box center [632, 154] width 137 height 24
type input "1726"
click at [1017, 98] on p "Export" at bounding box center [1021, 100] width 35 height 15
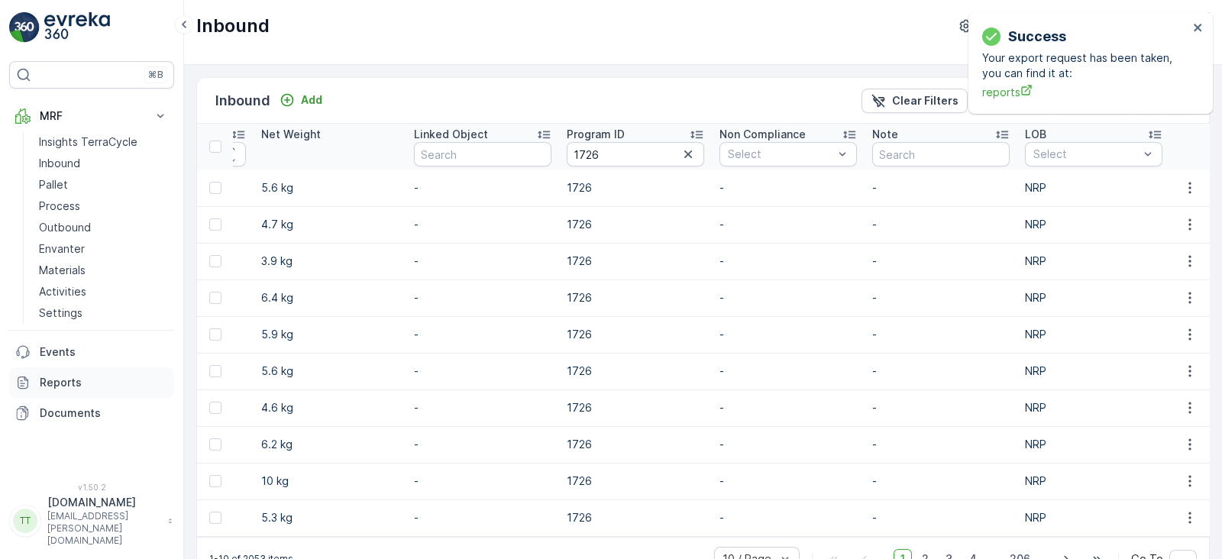
click at [92, 377] on p "Reports" at bounding box center [104, 382] width 128 height 15
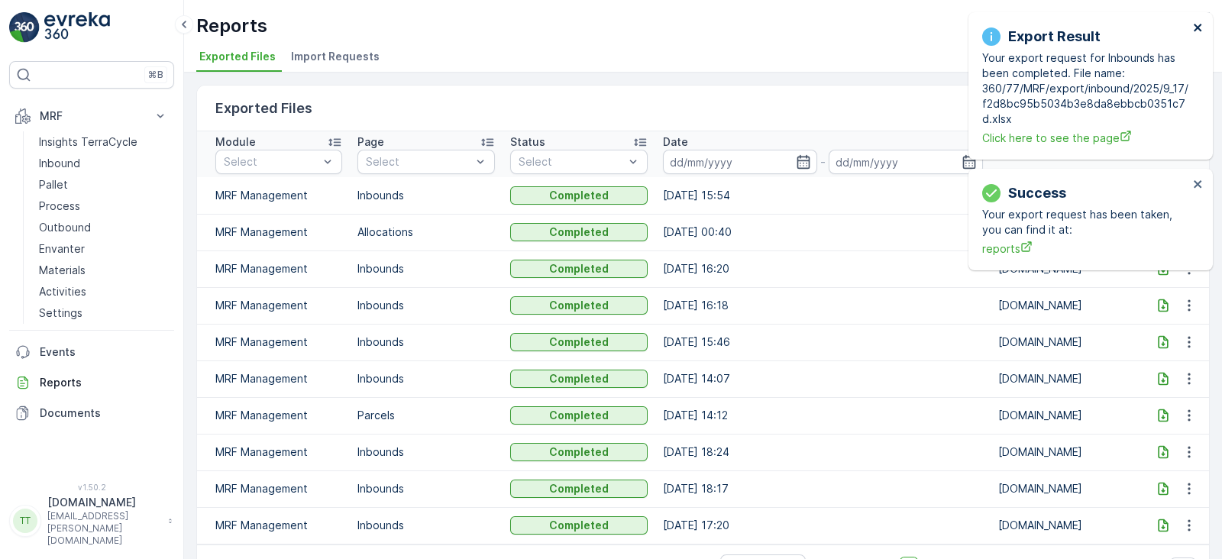
click at [1193, 32] on icon "close" at bounding box center [1198, 27] width 11 height 12
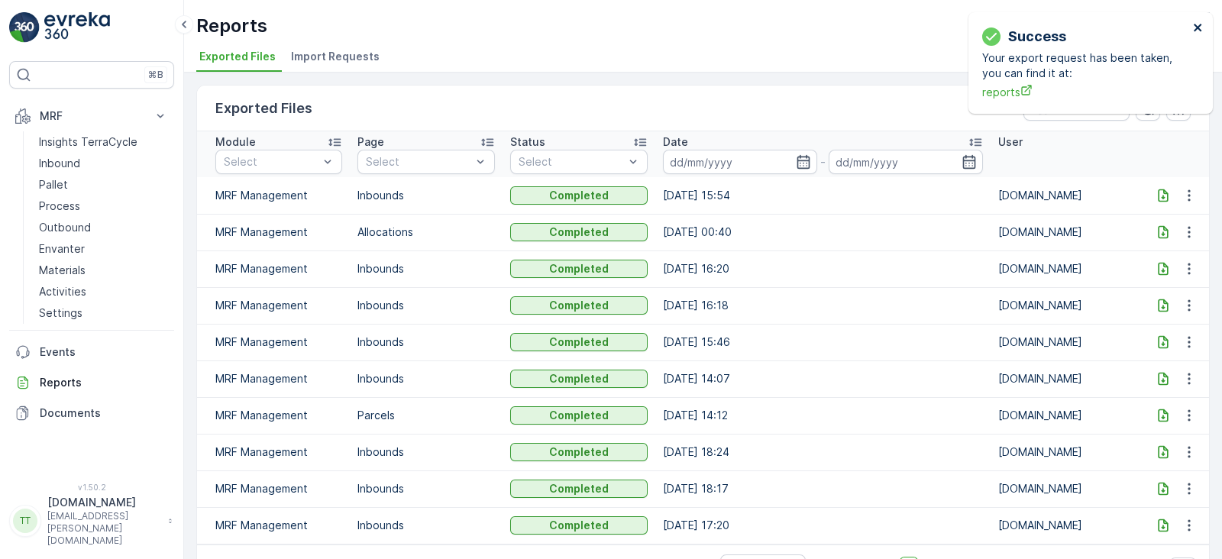
click at [1198, 27] on icon "close" at bounding box center [1197, 28] width 8 height 8
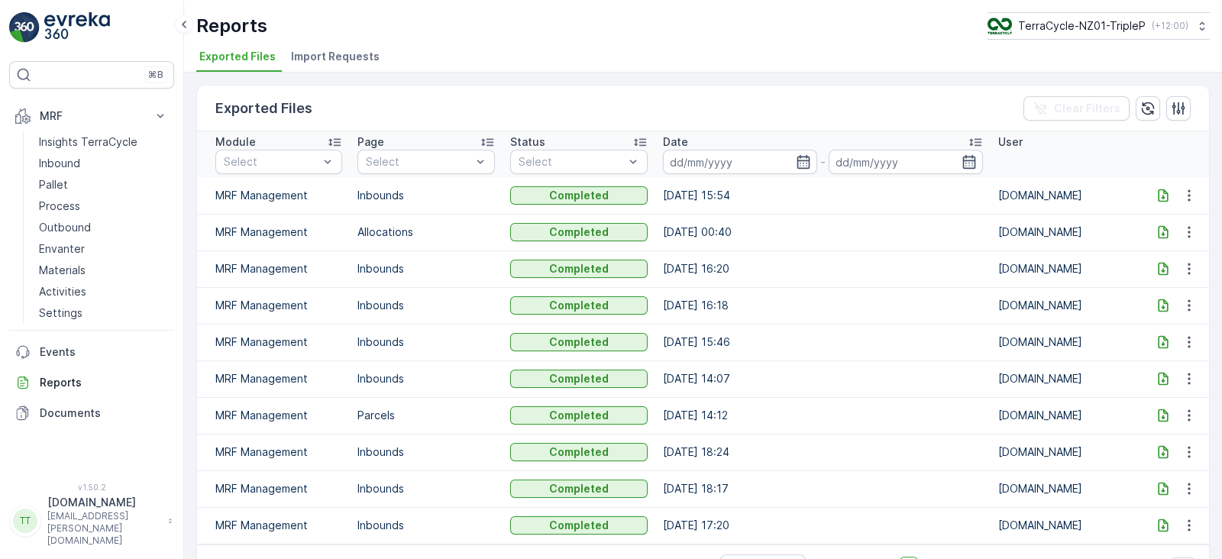
click at [1160, 194] on icon at bounding box center [1162, 195] width 15 height 15
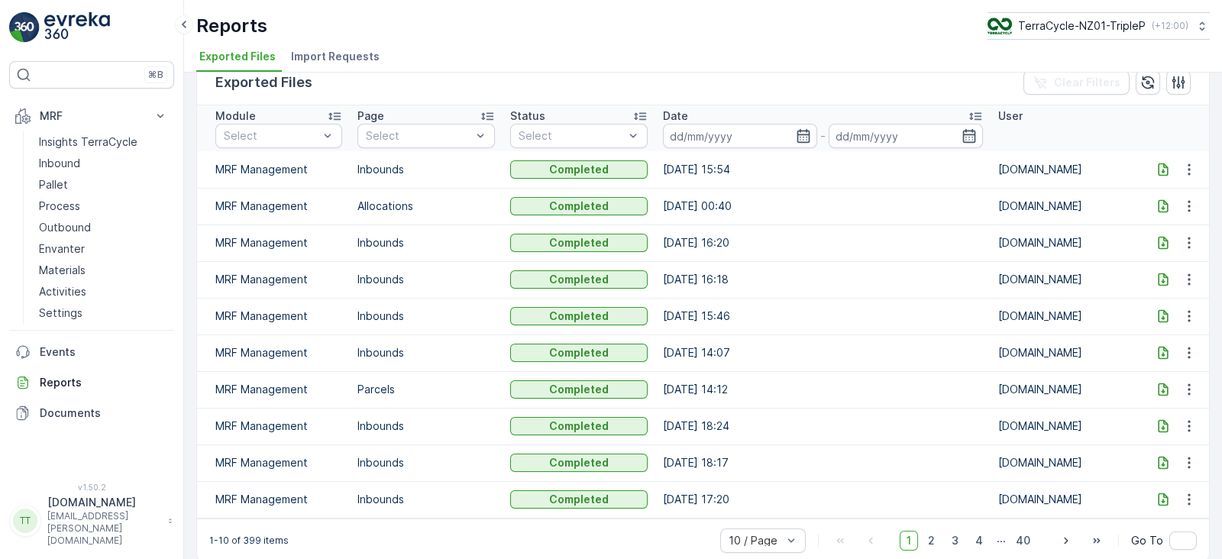
scroll to position [40, 0]
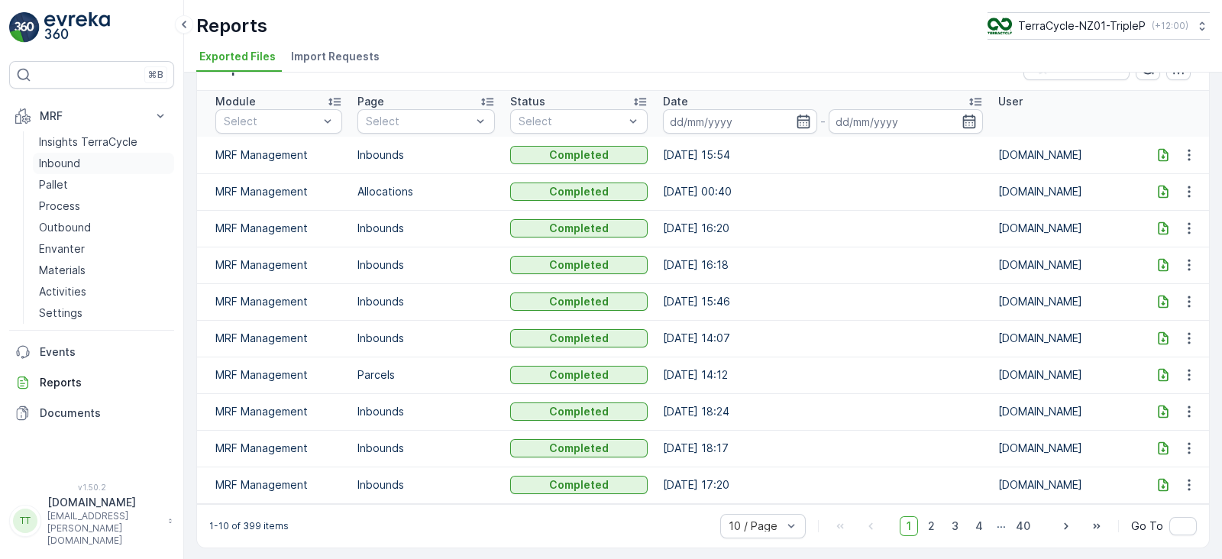
click at [66, 167] on p "Inbound" at bounding box center [59, 163] width 41 height 15
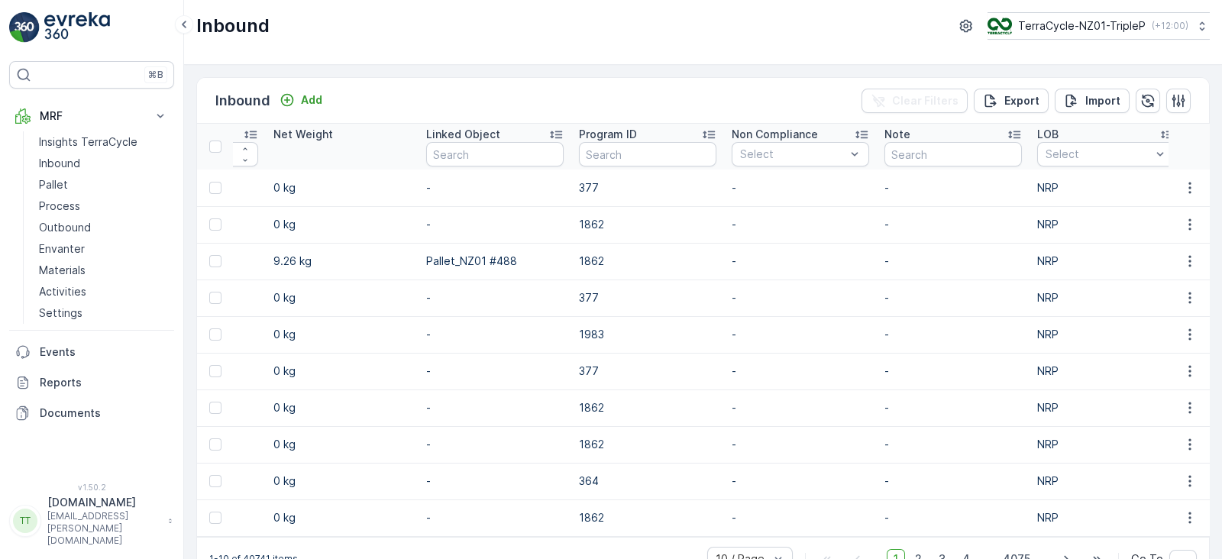
scroll to position [0, 1509]
click at [612, 145] on input "text" at bounding box center [643, 154] width 137 height 24
type input "1714"
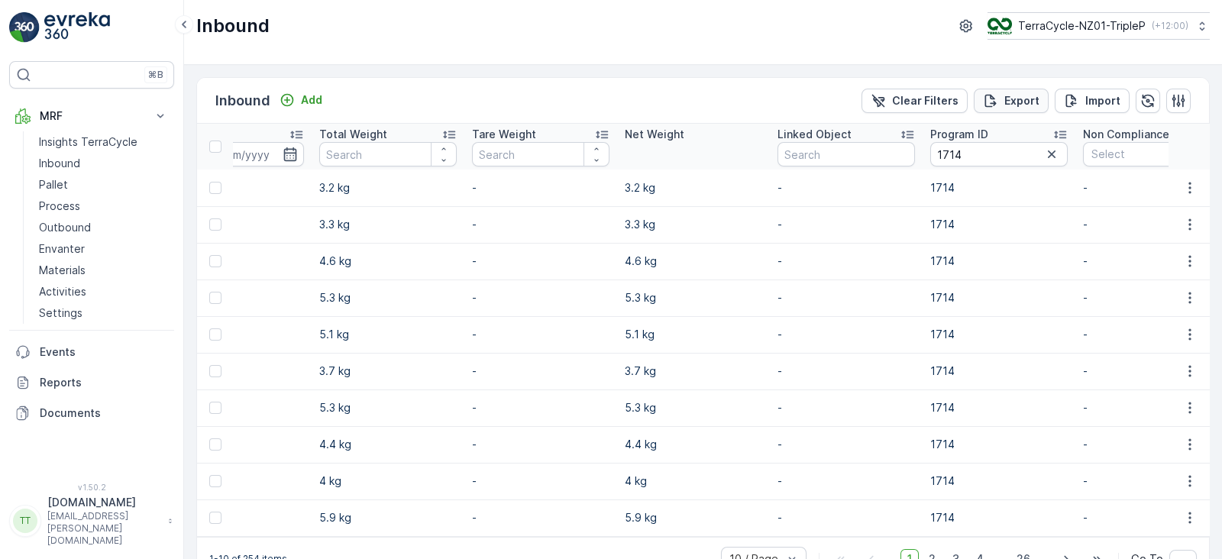
click at [1004, 97] on p "Export" at bounding box center [1021, 100] width 35 height 15
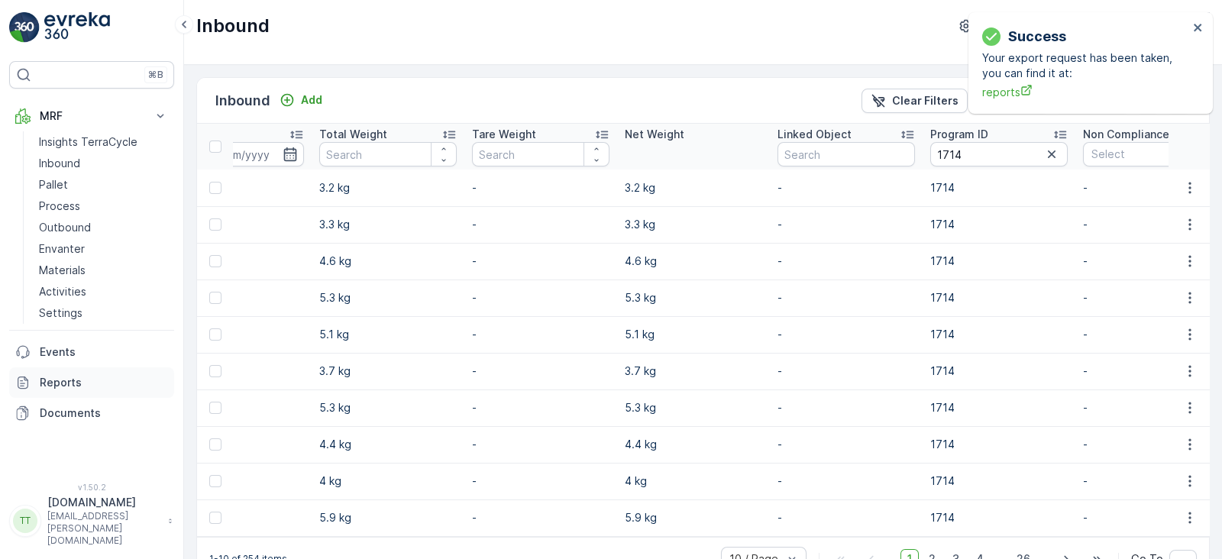
click at [73, 379] on p "Reports" at bounding box center [104, 382] width 128 height 15
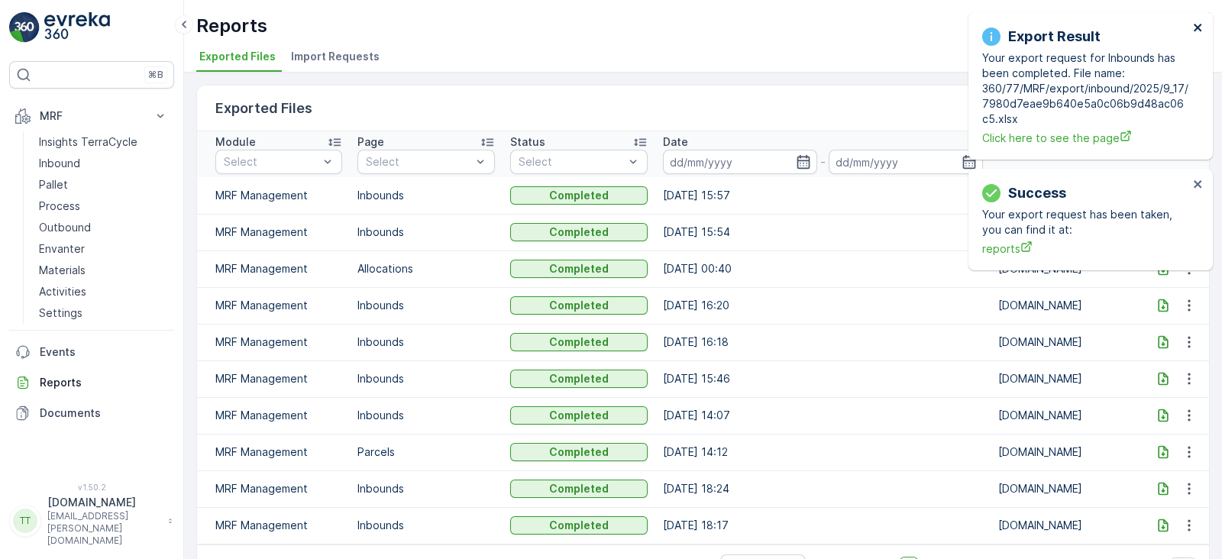
click at [1193, 25] on icon "close" at bounding box center [1198, 27] width 11 height 12
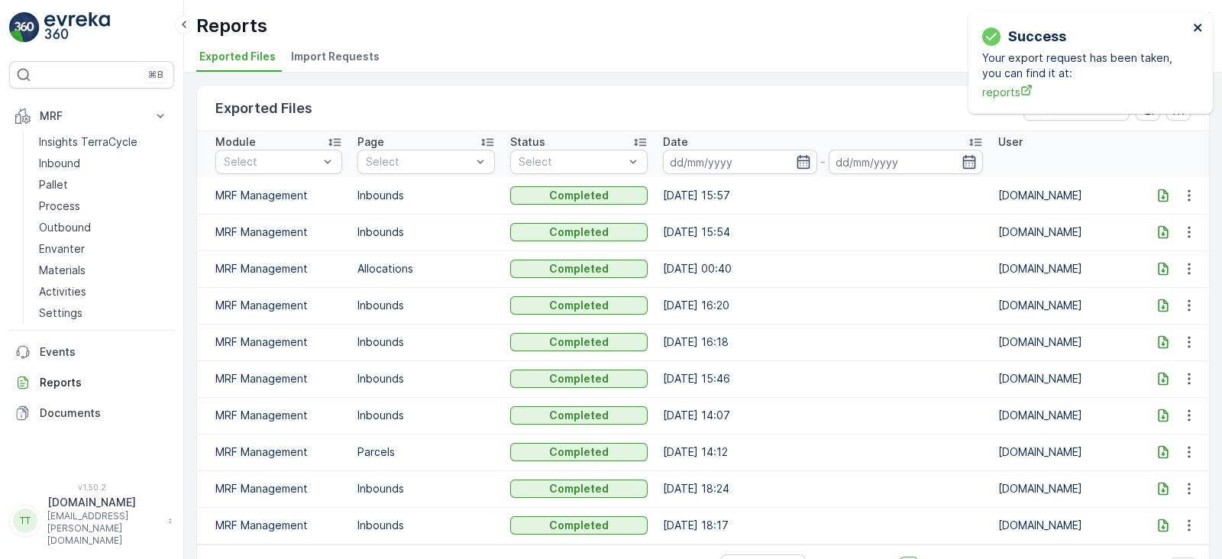
click at [1195, 24] on icon "close" at bounding box center [1198, 27] width 11 height 12
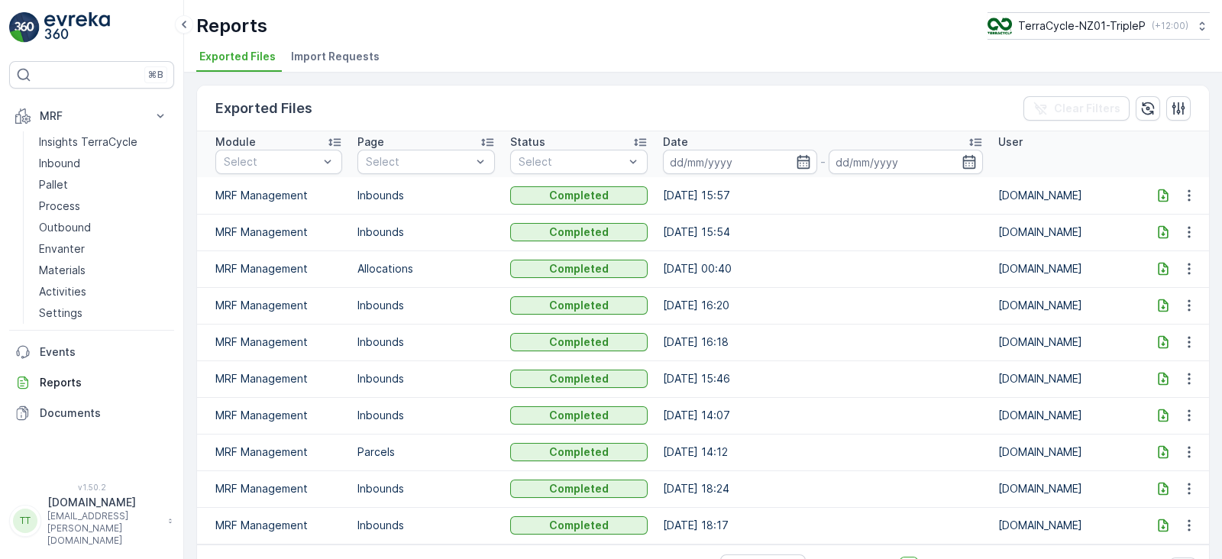
click at [1156, 193] on icon at bounding box center [1162, 195] width 15 height 15
